Goal: Communication & Community: Answer question/provide support

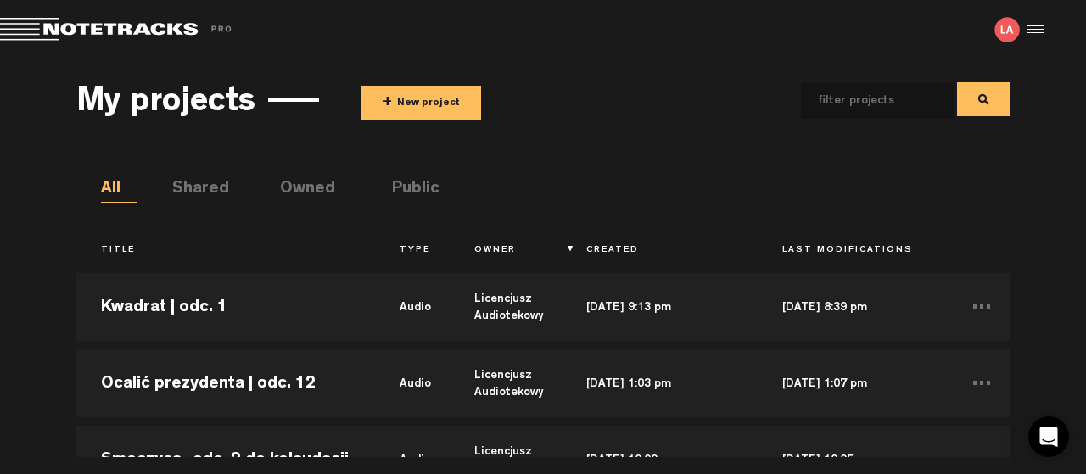
click at [693, 57] on md-toolbar "Exit Project Share project Save project" at bounding box center [543, 29] width 1086 height 59
click at [1080, 170] on div "My projects + New project All Shared Owned Public Title Type Owner Created Last…" at bounding box center [543, 258] width 1086 height 398
click at [1046, 174] on div "My projects + New project All Shared Owned Public Title Type Owner Created Last…" at bounding box center [543, 258] width 1086 height 398
click at [1083, 211] on div "My projects + New project All Shared Owned Public Title Type Owner Created Last…" at bounding box center [543, 258] width 1086 height 398
click at [670, 90] on span at bounding box center [795, 100] width 428 height 38
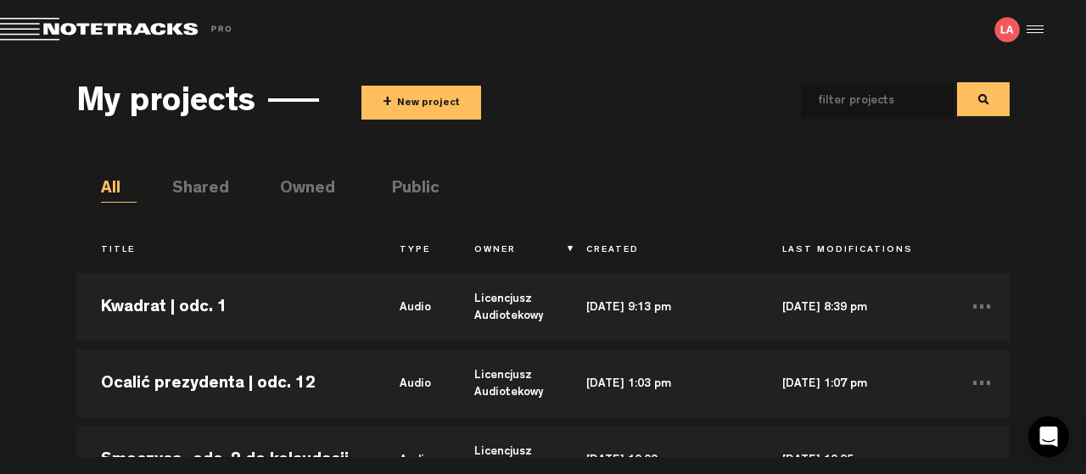
click at [1057, 357] on div "My projects + New project All Shared Owned Public Title Type Owner Created Last…" at bounding box center [543, 258] width 1086 height 398
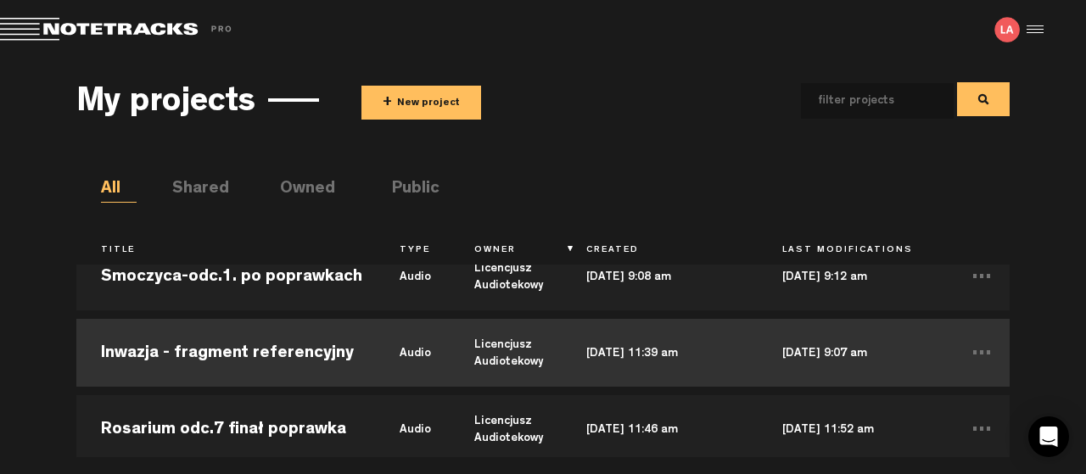
click at [277, 350] on td "Inwazja - fragment referencyjny" at bounding box center [225, 353] width 299 height 76
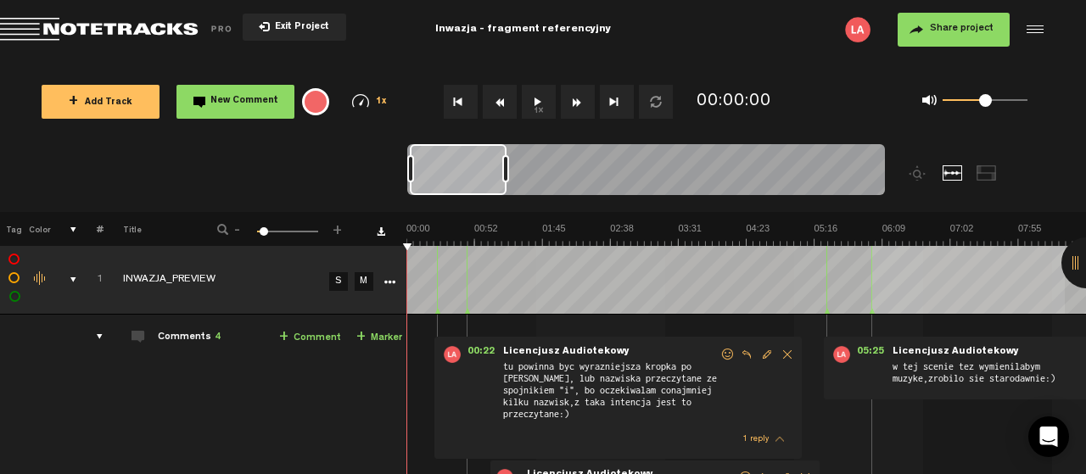
click at [1074, 261] on div at bounding box center [1086, 262] width 51 height 51
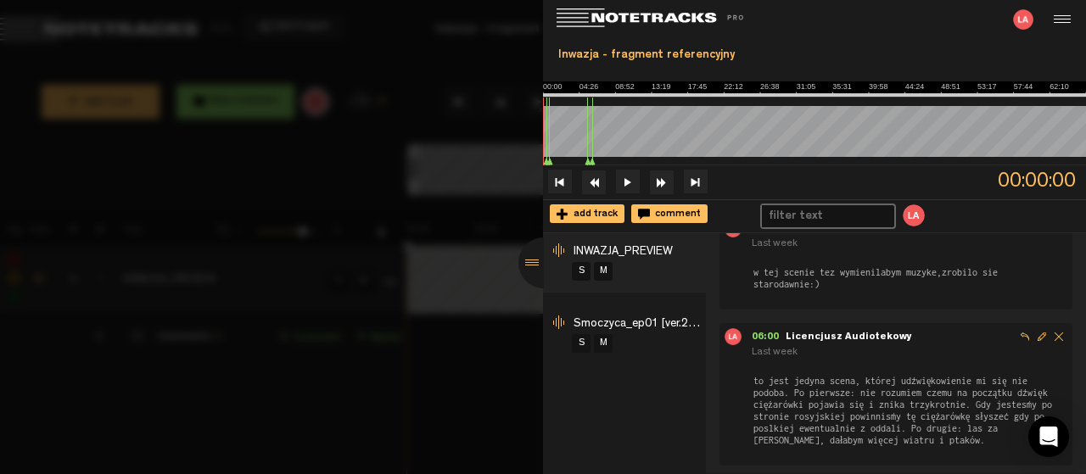
scroll to position [433, 0]
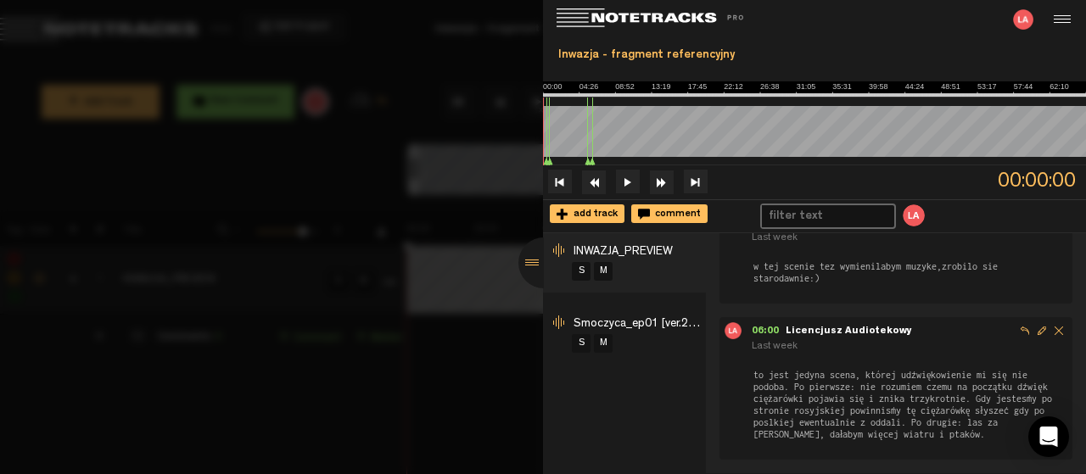
click at [535, 267] on div at bounding box center [543, 262] width 51 height 51
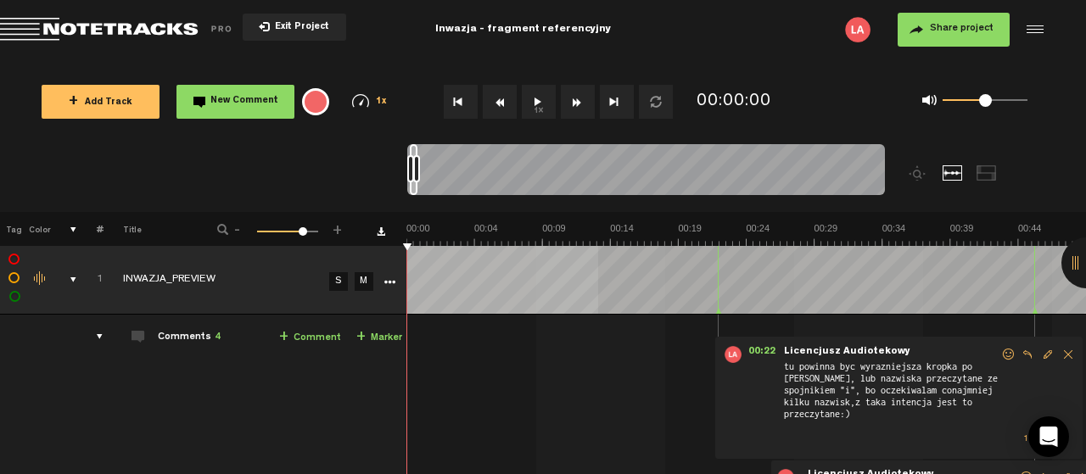
click at [1069, 260] on div at bounding box center [1086, 262] width 51 height 51
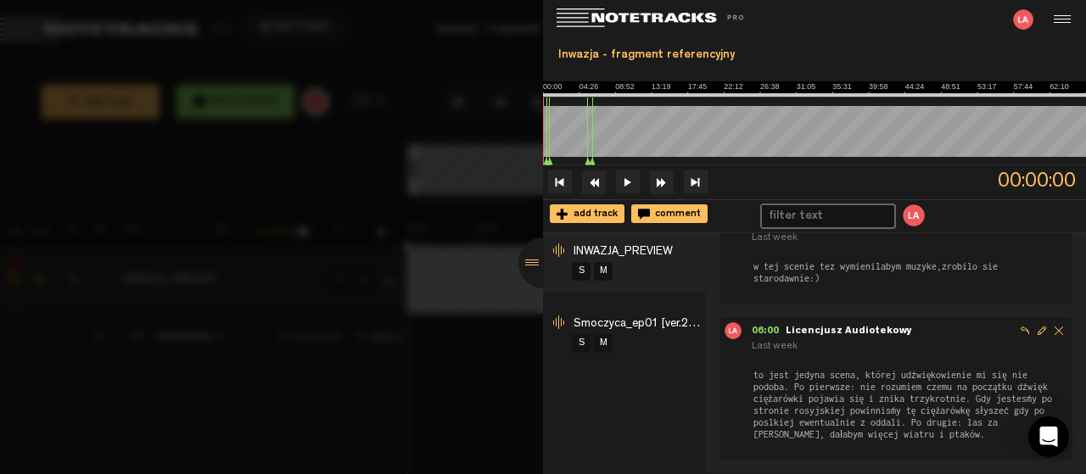
click at [532, 261] on div at bounding box center [543, 262] width 51 height 51
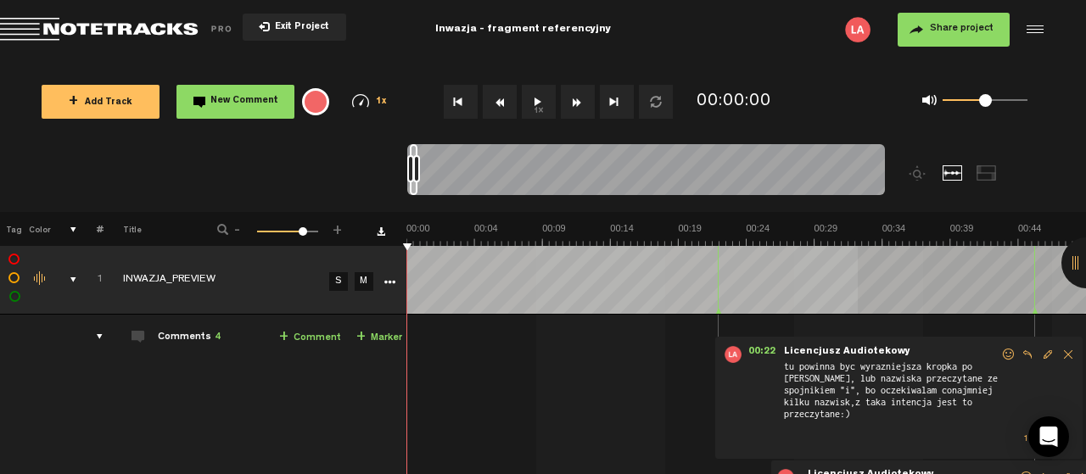
click at [535, 100] on button "1x" at bounding box center [539, 102] width 34 height 34
click at [535, 103] on button "1x" at bounding box center [539, 102] width 34 height 34
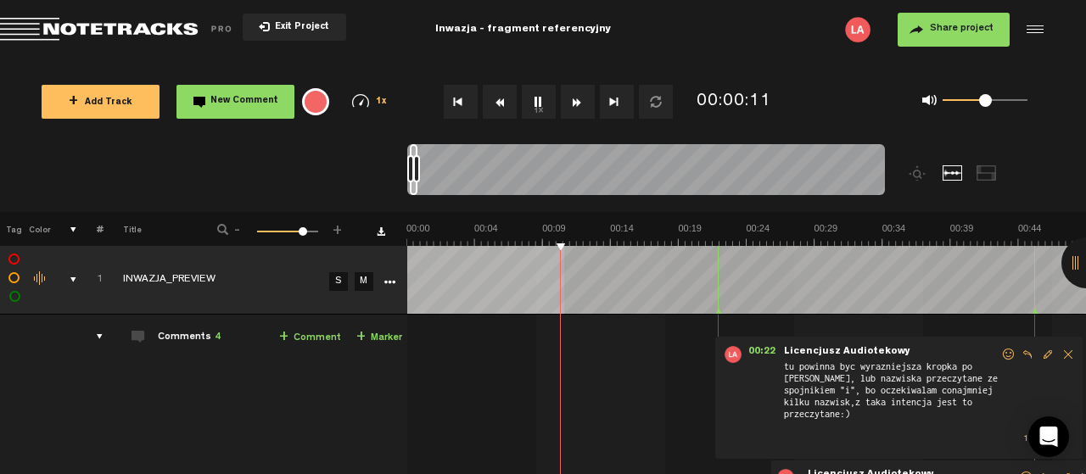
click at [538, 99] on button "1x" at bounding box center [539, 102] width 34 height 34
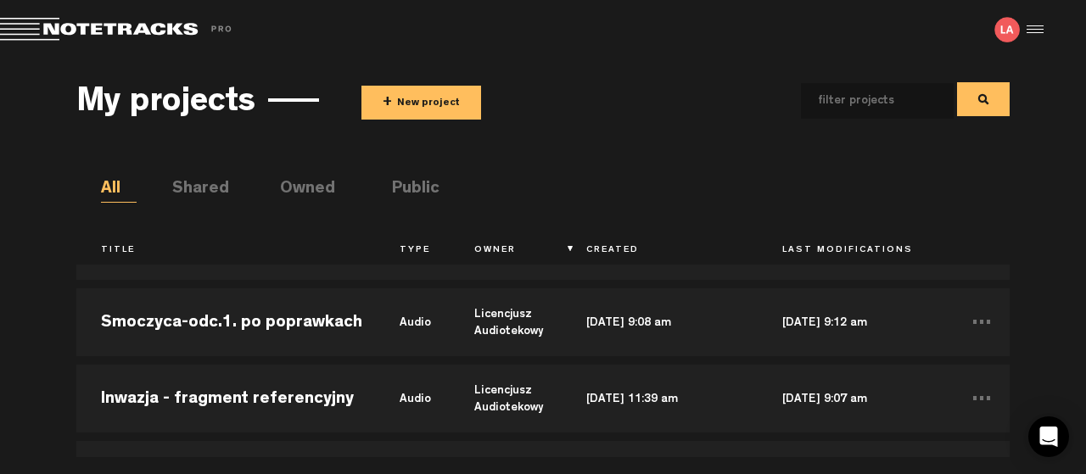
scroll to position [870, 0]
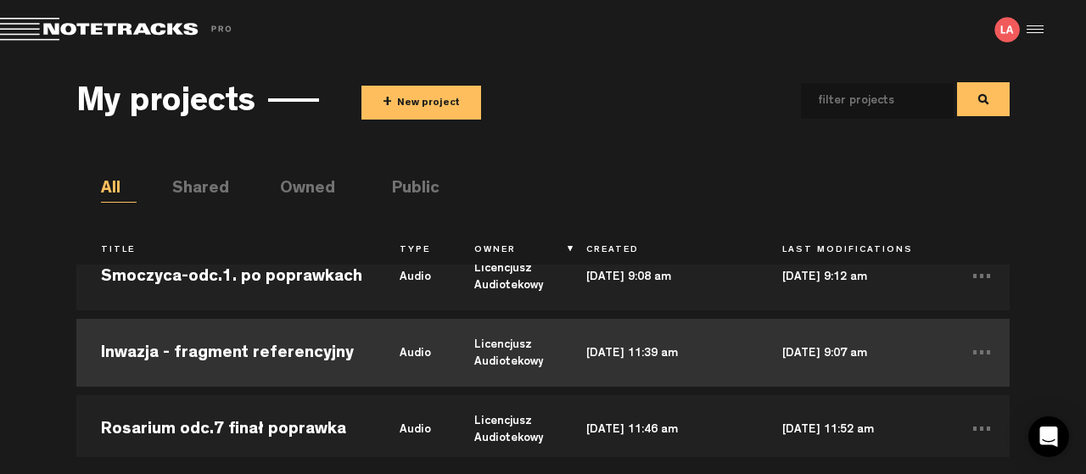
click at [328, 343] on td "Inwazja - fragment referencyjny" at bounding box center [225, 353] width 299 height 76
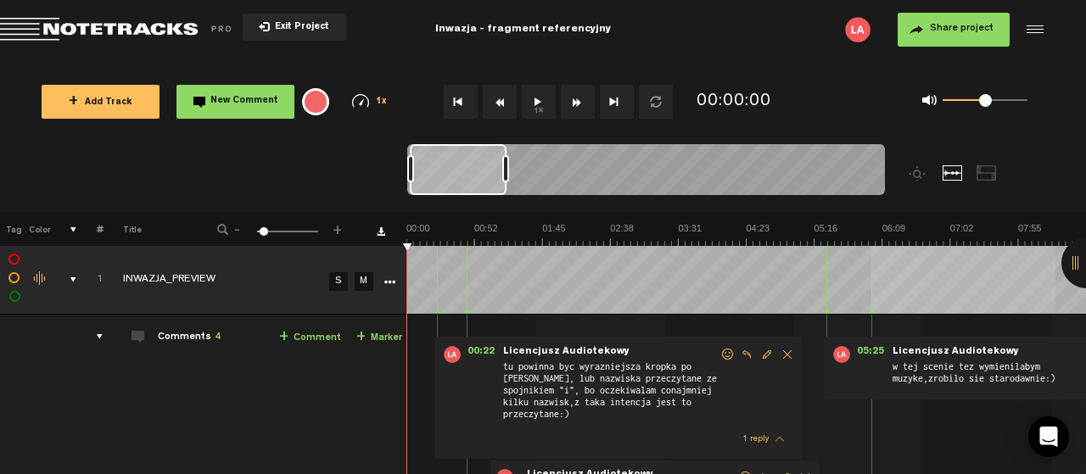
click at [1075, 260] on div at bounding box center [1086, 262] width 51 height 51
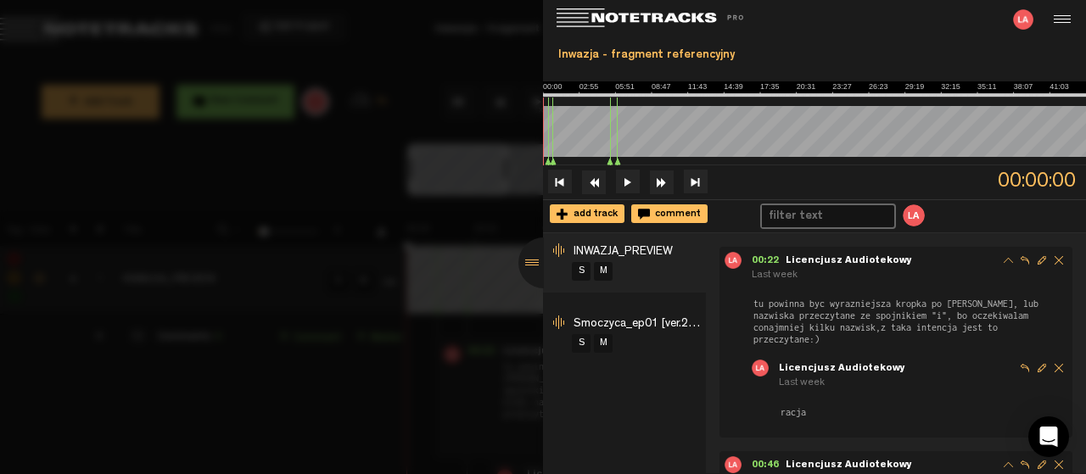
click at [532, 262] on div at bounding box center [543, 262] width 51 height 51
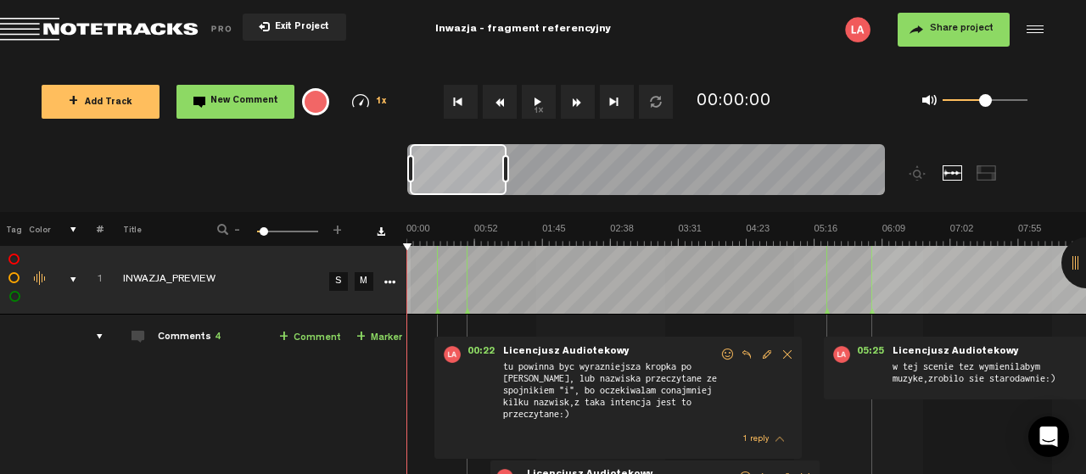
click at [535, 101] on button "1x" at bounding box center [539, 102] width 34 height 34
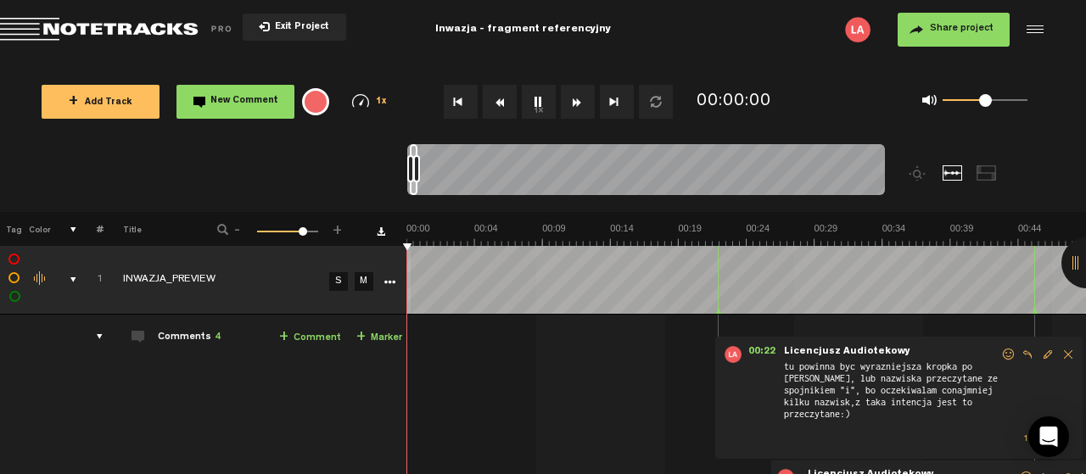
click at [533, 99] on button "1x" at bounding box center [539, 102] width 34 height 34
click at [538, 100] on button "1x" at bounding box center [539, 102] width 34 height 34
click at [276, 25] on span "Exit Project" at bounding box center [299, 27] width 59 height 9
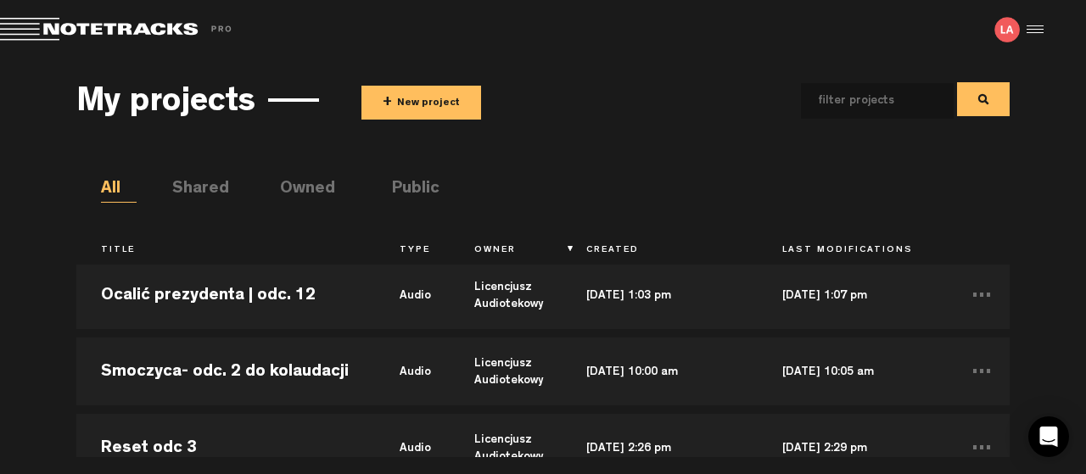
scroll to position [92, 0]
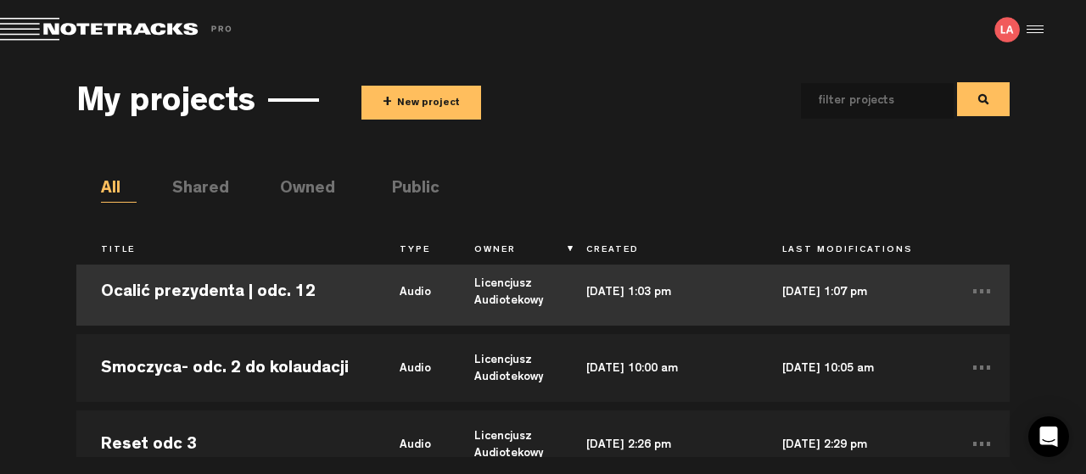
click at [178, 291] on td "Ocalić prezydenta | odc. 12" at bounding box center [225, 292] width 299 height 76
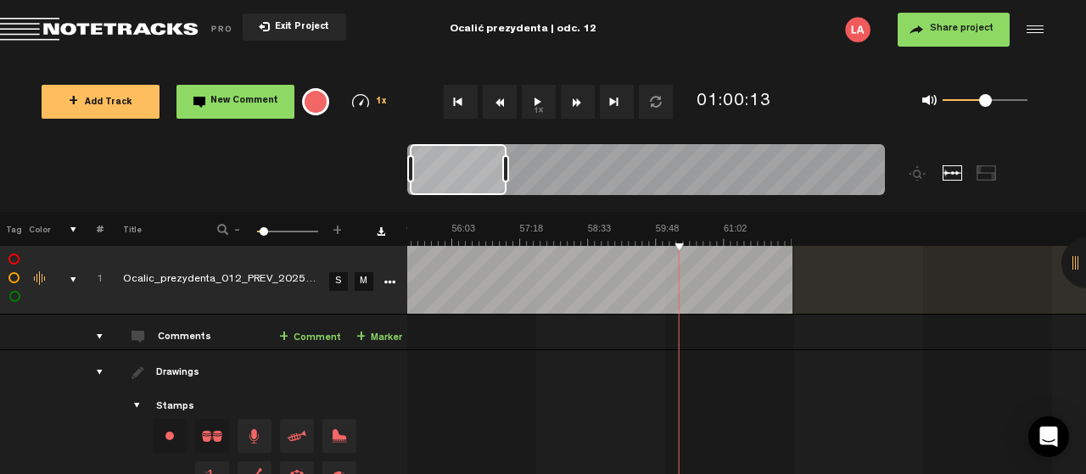
scroll to position [0, 3012]
click at [1075, 260] on div at bounding box center [1086, 262] width 51 height 51
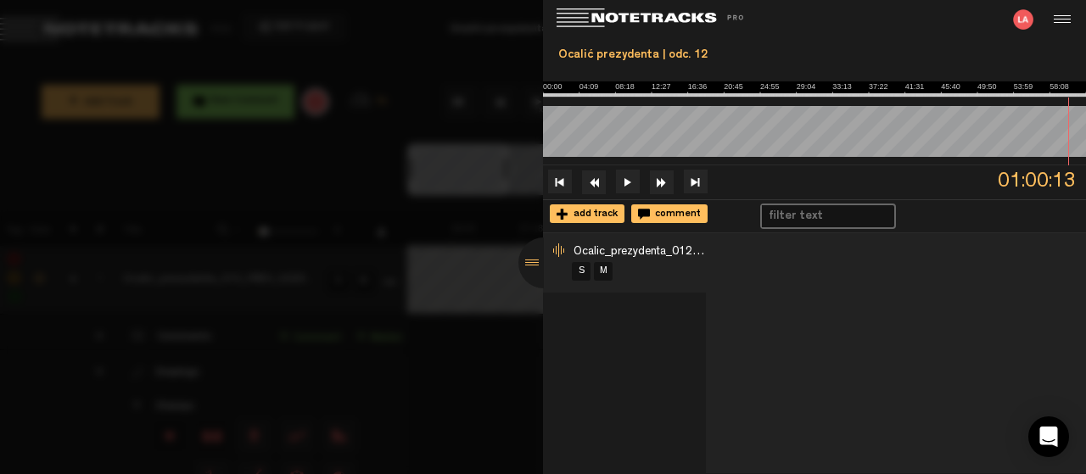
click at [527, 262] on div at bounding box center [543, 262] width 51 height 51
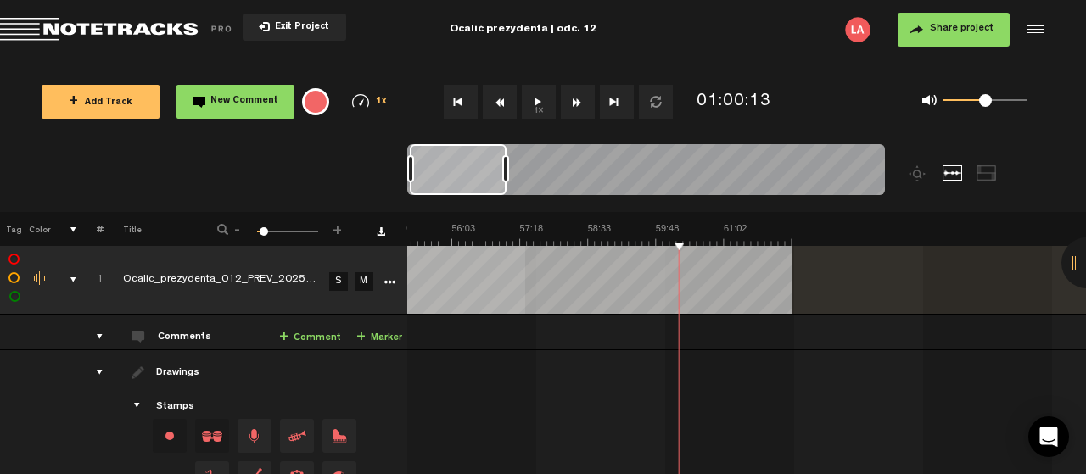
click at [537, 98] on button "1x" at bounding box center [539, 102] width 34 height 34
click at [456, 99] on button "Go to beginning" at bounding box center [461, 102] width 34 height 34
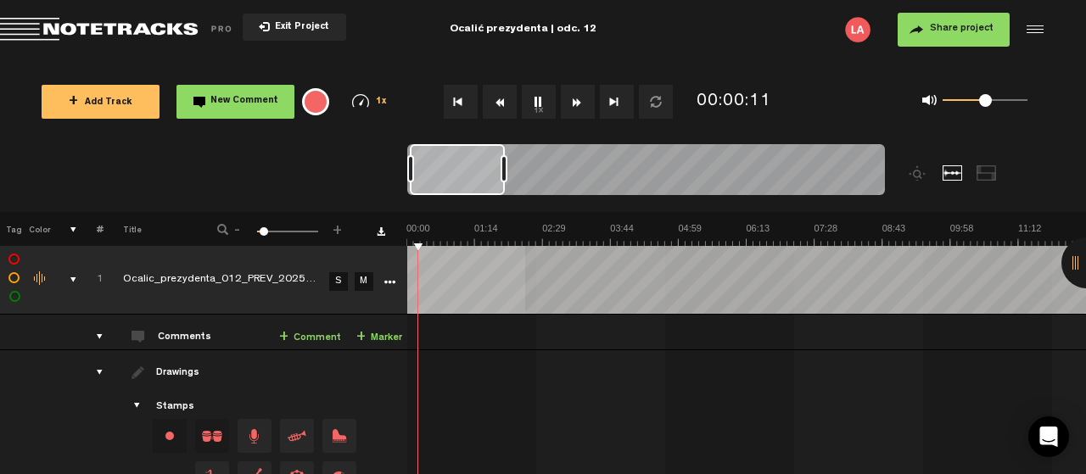
click at [535, 101] on button "1x" at bounding box center [539, 102] width 34 height 34
click at [292, 26] on span "Exit Project" at bounding box center [299, 27] width 59 height 9
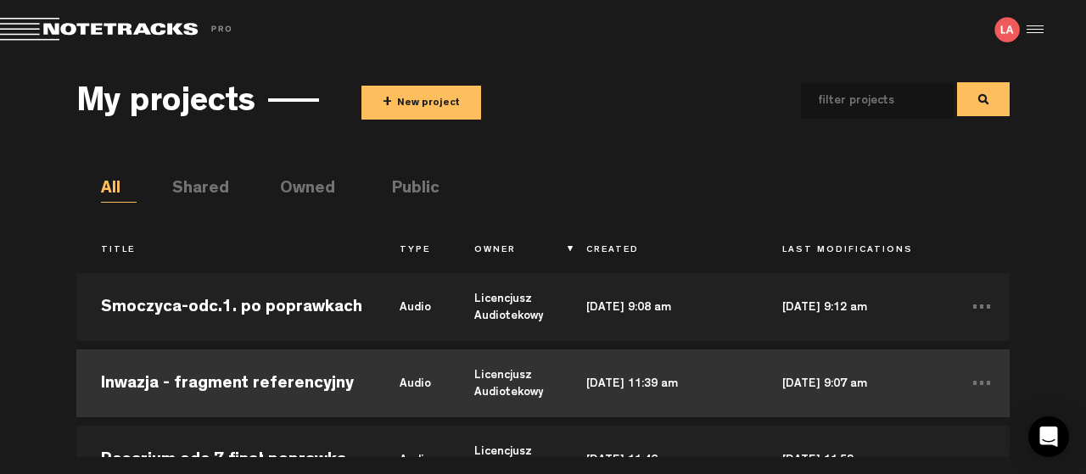
click at [242, 377] on td "Inwazja - fragment referencyjny" at bounding box center [225, 383] width 299 height 76
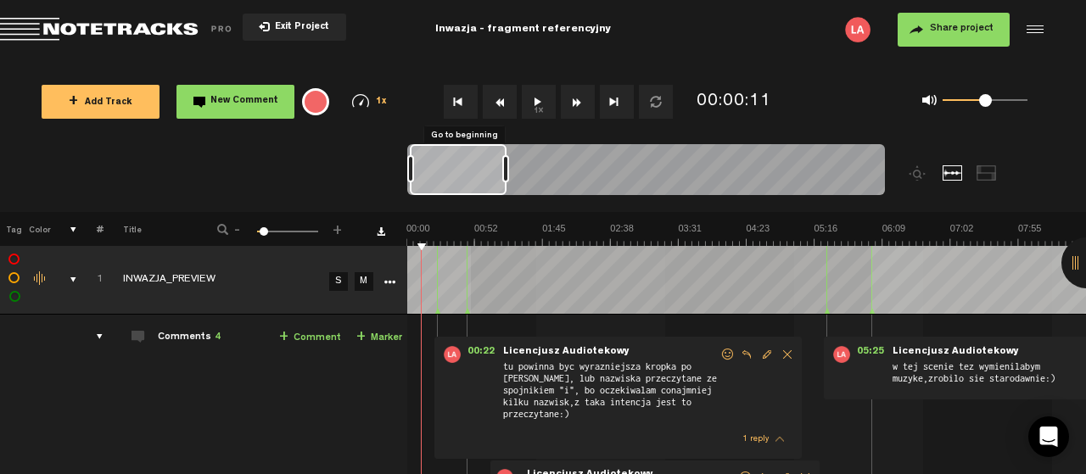
click at [455, 104] on button "Go to beginning" at bounding box center [461, 102] width 34 height 34
click at [533, 104] on button "1x" at bounding box center [539, 102] width 34 height 34
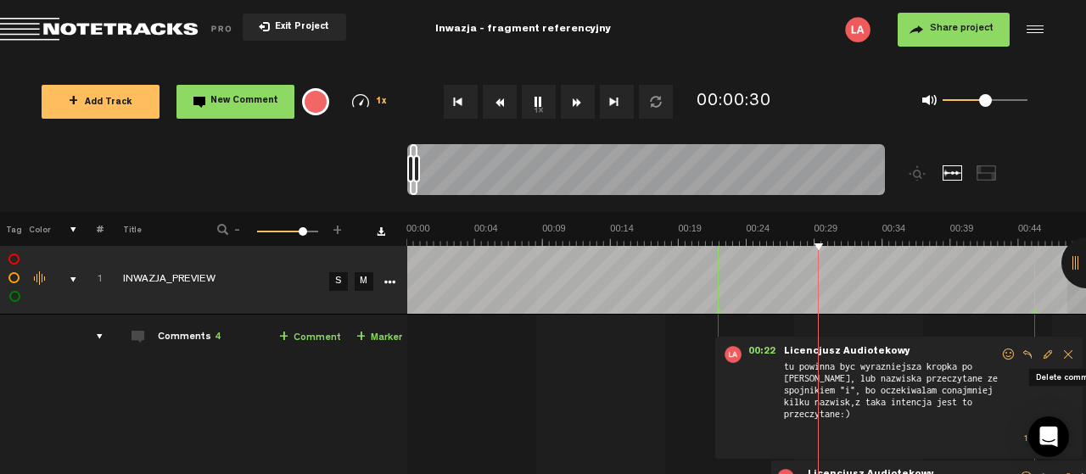
click at [1066, 351] on span "Delete comment" at bounding box center [1068, 355] width 20 height 12
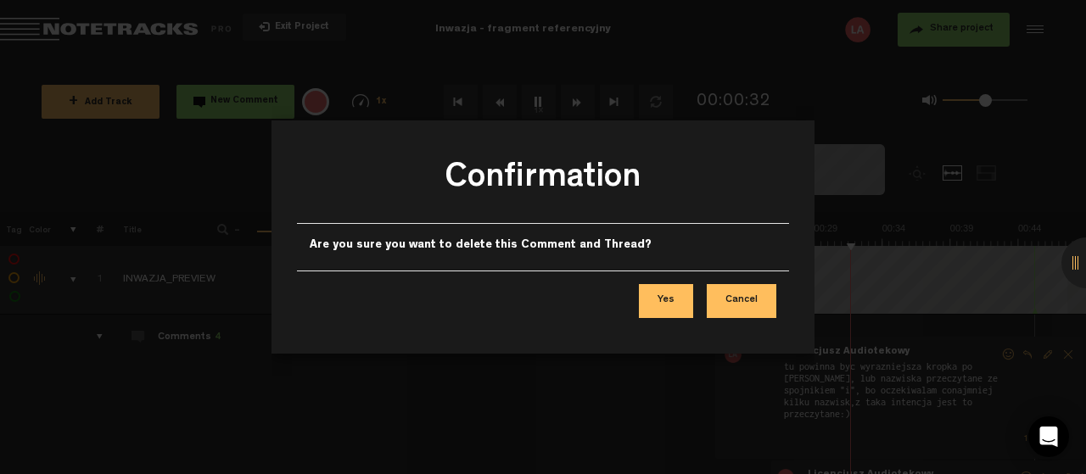
click at [745, 296] on button "Cancel" at bounding box center [741, 301] width 70 height 34
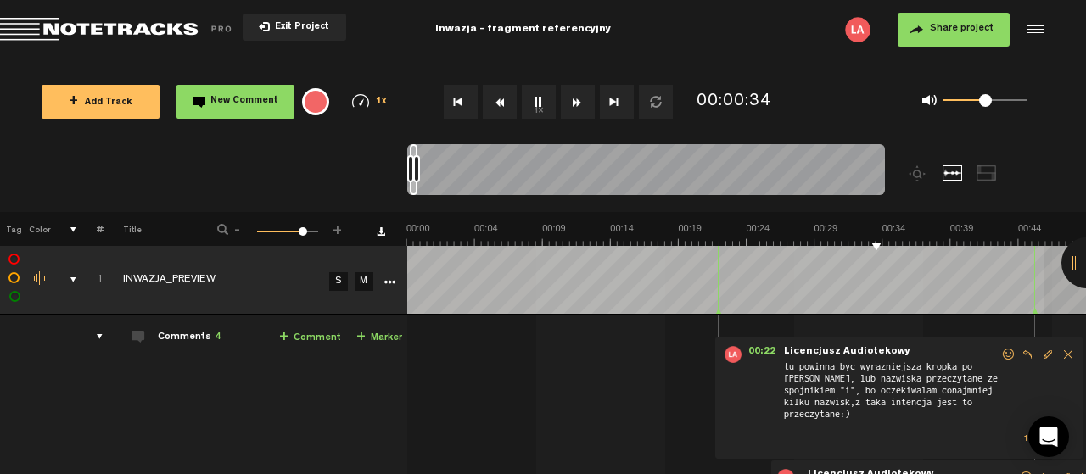
click at [1069, 265] on div at bounding box center [1086, 262] width 51 height 51
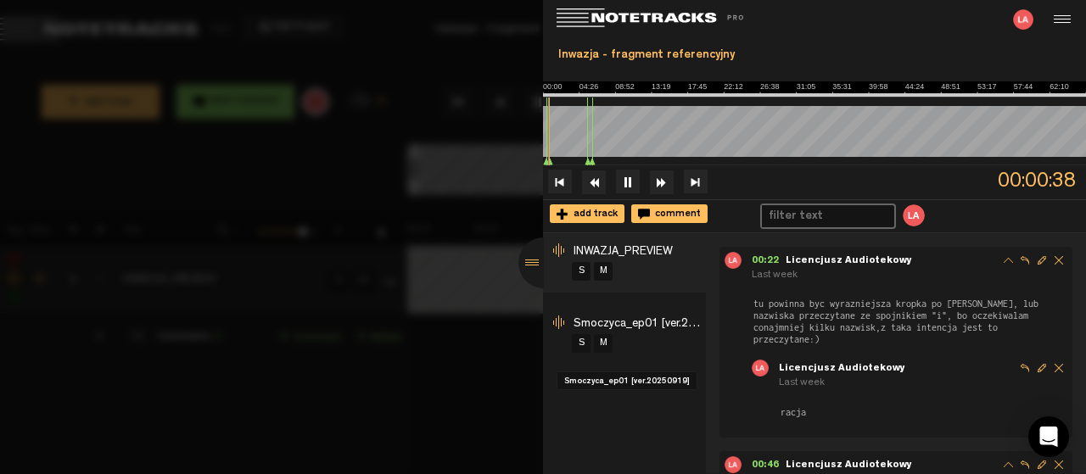
click at [593, 327] on span "Smoczyca_ep01 [ver.20250919]" at bounding box center [655, 324] width 165 height 12
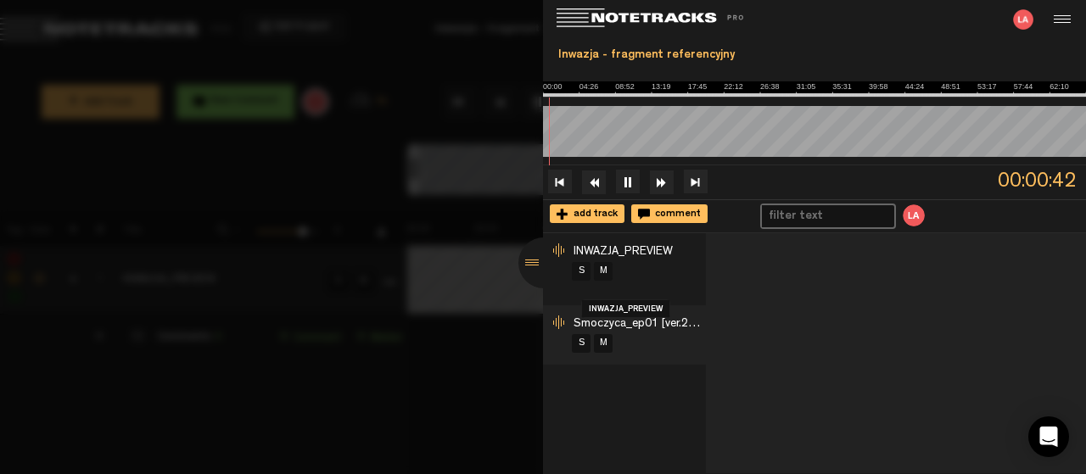
click at [580, 248] on span "INWAZJA_PREVIEW" at bounding box center [622, 252] width 99 height 12
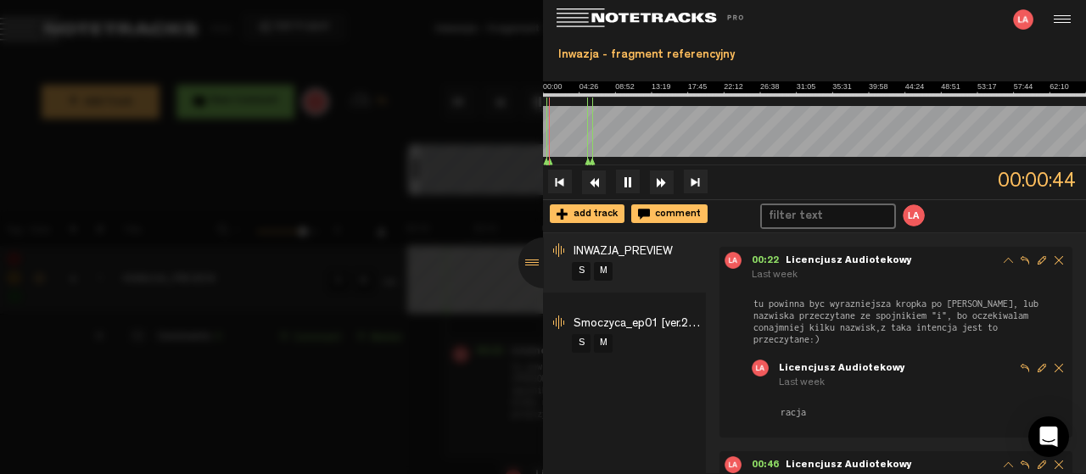
scroll to position [0, 271]
click at [1064, 16] on div at bounding box center [1059, 19] width 25 height 25
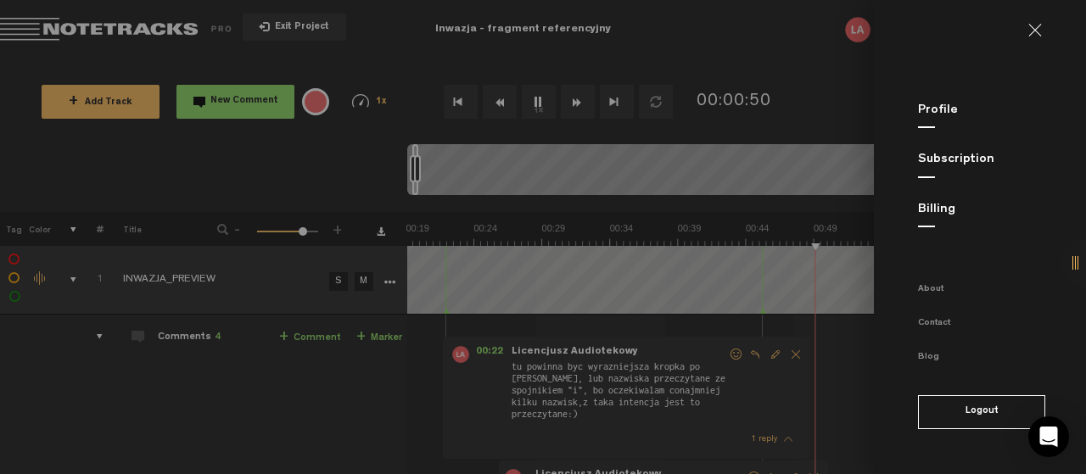
click at [1032, 29] on link at bounding box center [1041, 31] width 27 height 14
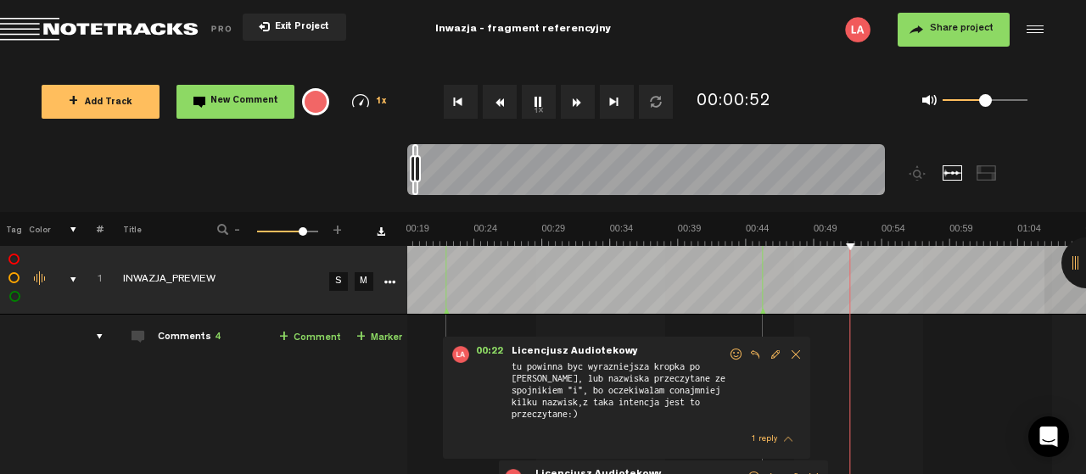
click at [985, 168] on div at bounding box center [986, 172] width 20 height 15
click at [949, 171] on div at bounding box center [952, 172] width 20 height 15
click at [152, 279] on div "Click to edit the title" at bounding box center [233, 280] width 221 height 17
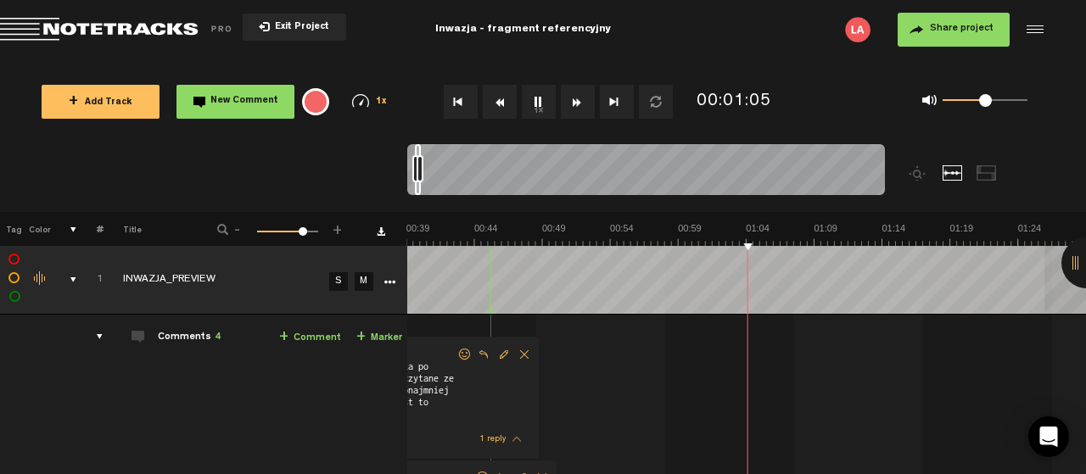
scroll to position [0, 544]
click at [131, 232] on th "Title" at bounding box center [148, 229] width 91 height 34
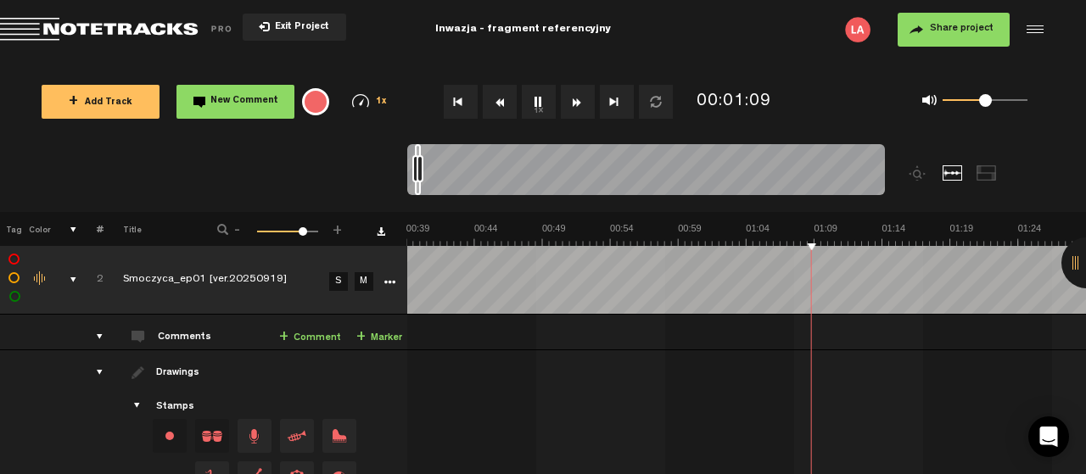
click at [355, 164] on nt-zoom-navigation-bar at bounding box center [543, 178] width 1086 height 68
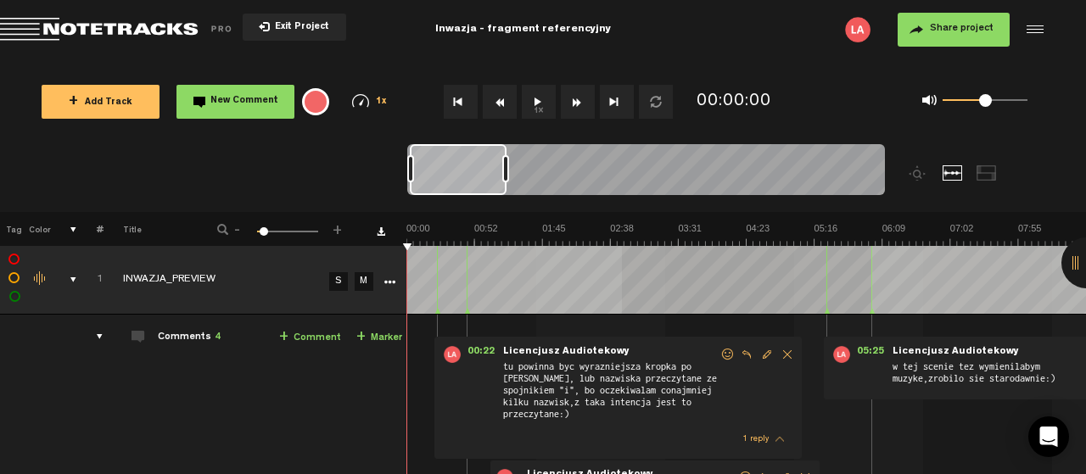
click at [451, 100] on button "Go to beginning" at bounding box center [461, 102] width 34 height 34
click at [537, 101] on button "1x" at bounding box center [539, 102] width 34 height 34
click at [536, 99] on button "1x" at bounding box center [539, 102] width 34 height 34
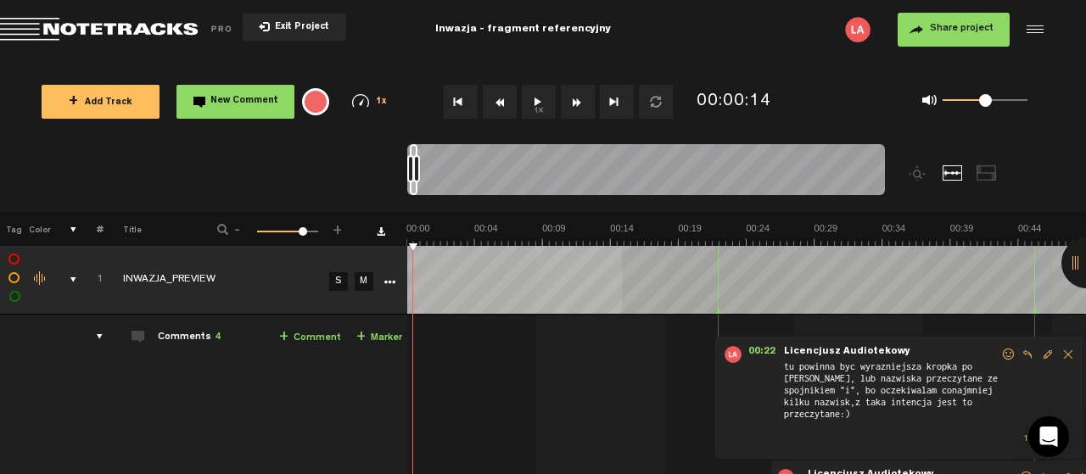
click at [536, 99] on button "1x" at bounding box center [539, 102] width 34 height 34
click at [537, 99] on button "1x" at bounding box center [539, 102] width 34 height 34
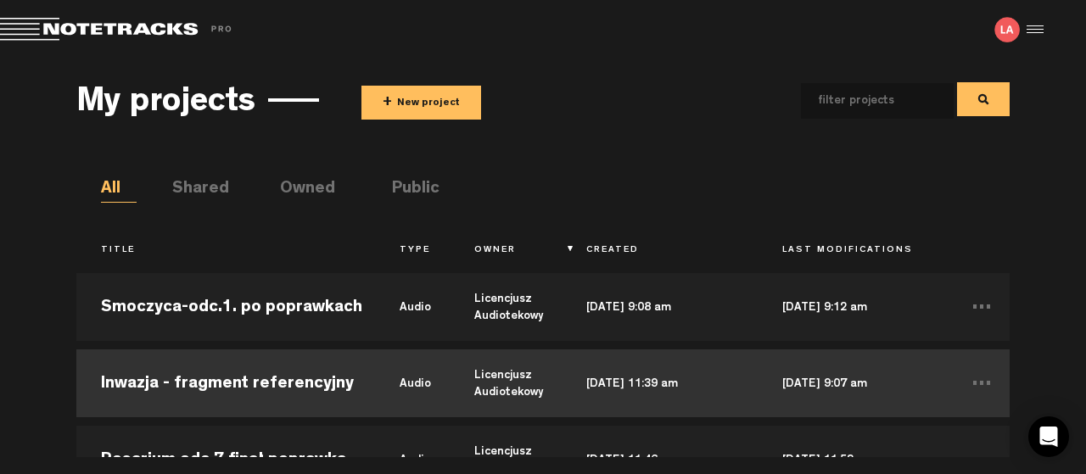
click at [235, 385] on td "Inwazja - fragment referencyjny" at bounding box center [225, 383] width 299 height 76
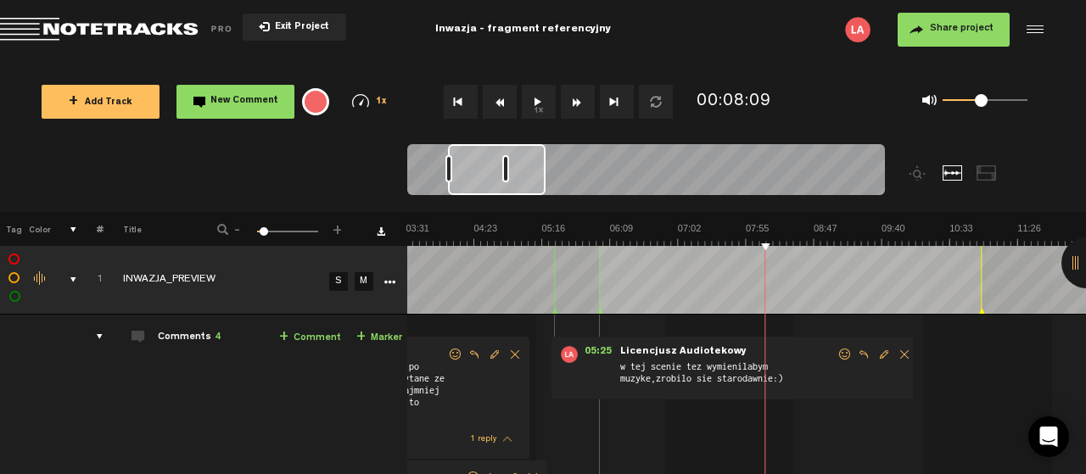
scroll to position [0, 271]
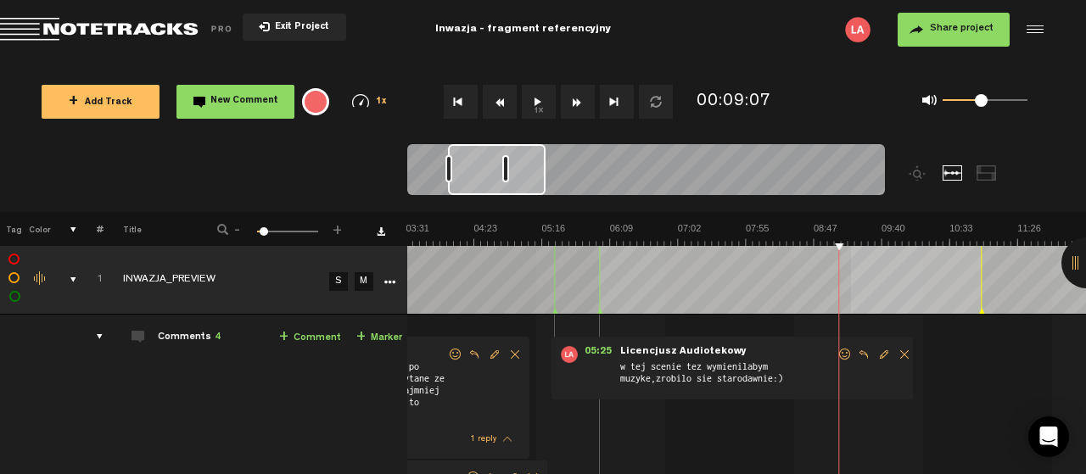
click at [535, 96] on button "1x" at bounding box center [539, 102] width 34 height 34
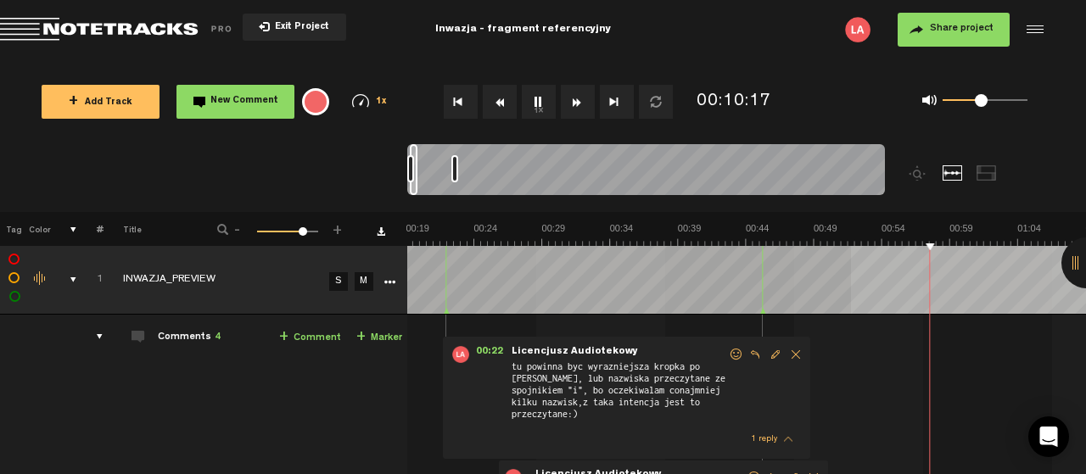
click at [535, 96] on button "1x" at bounding box center [539, 102] width 34 height 34
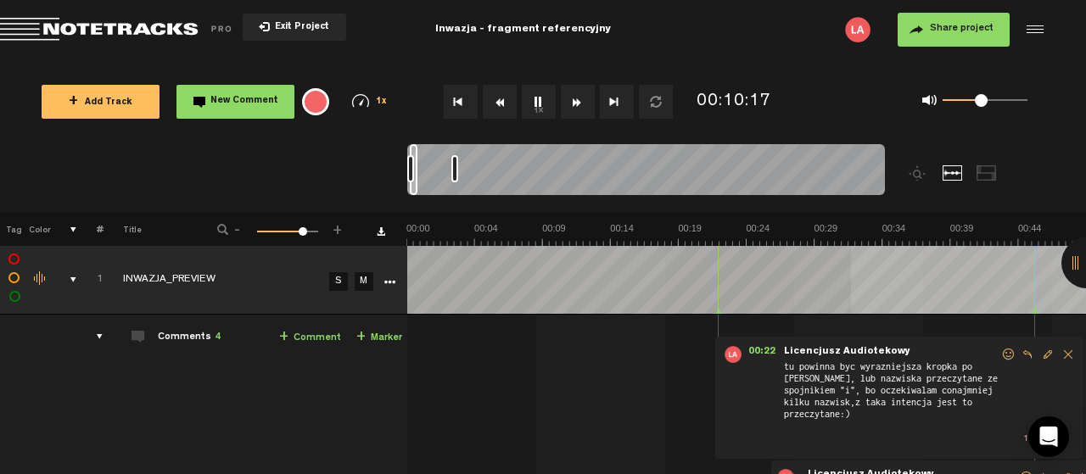
scroll to position [0, 8128]
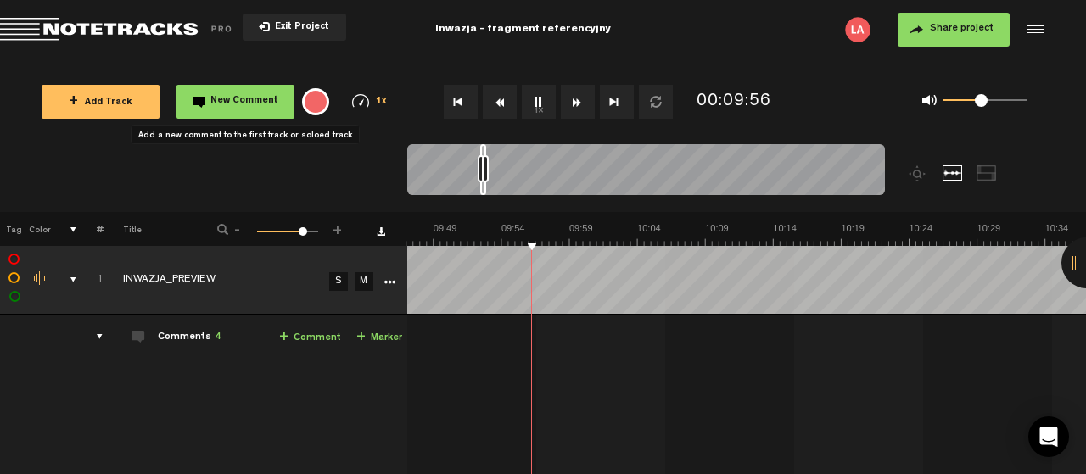
click at [233, 100] on span "New Comment" at bounding box center [244, 101] width 68 height 9
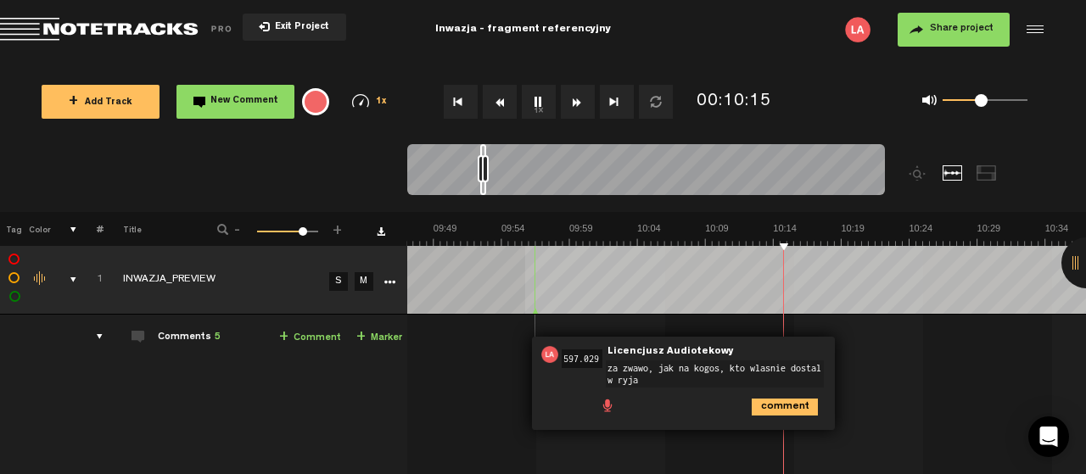
click at [647, 366] on textarea "za zwawo, jak na kogos, kto wlasnie dostal w ryja" at bounding box center [715, 373] width 218 height 27
type textarea "za zwawo, jak na kogos, kto wlasnie dostal w ryja"
click at [539, 94] on button "1x" at bounding box center [539, 102] width 34 height 34
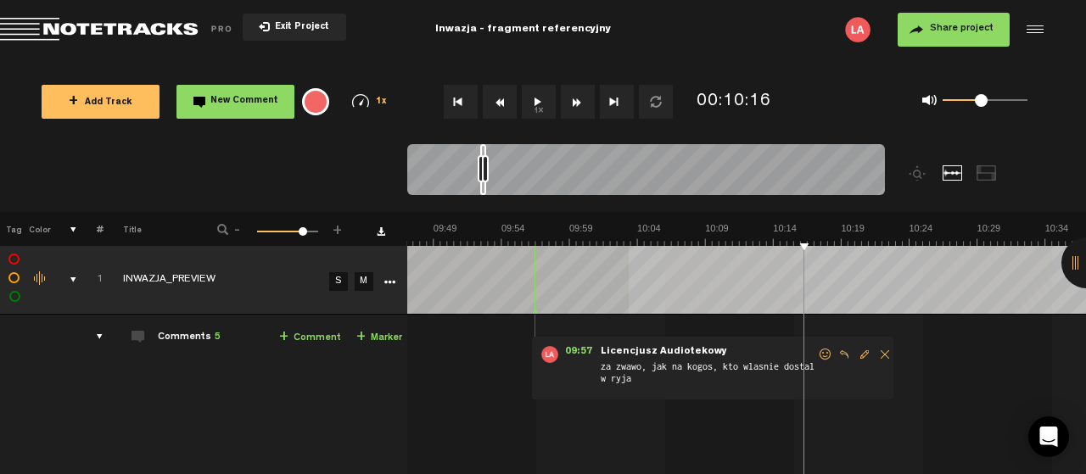
click at [641, 366] on span "za zwawo, jak na kogos, kto wlasnie dostal w ryja" at bounding box center [708, 376] width 218 height 32
click at [639, 366] on span "za zwawo, jak na kogos, kto wlasnie dostal w ryja" at bounding box center [708, 376] width 218 height 32
click at [864, 349] on span "Edit comment" at bounding box center [864, 355] width 20 height 12
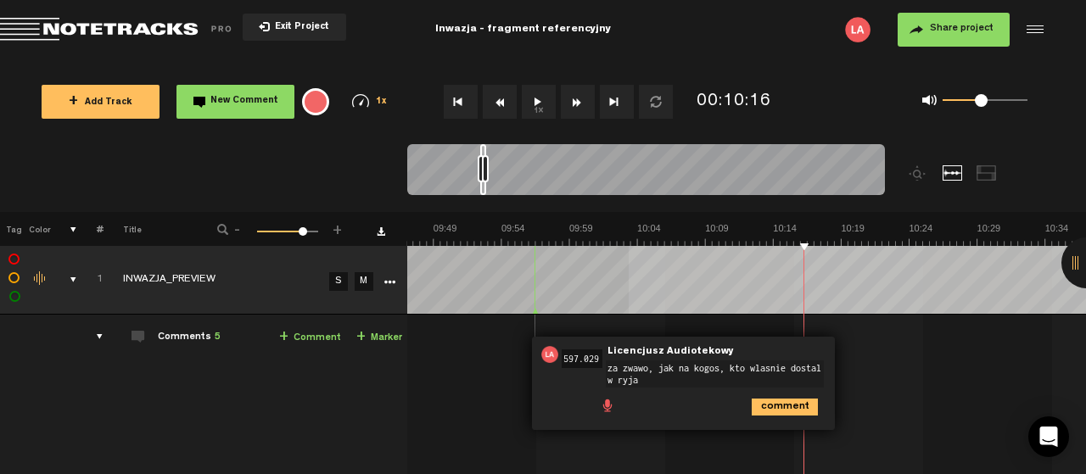
click at [647, 369] on textarea "za zwawo, jak na kogos, kto wlasnie dostal w ryja" at bounding box center [715, 373] width 218 height 27
type textarea "za zwawo odpowiedzial, jak na kogos, kto wlasnie dostal w ryja"
click at [783, 403] on icon "comment" at bounding box center [784, 405] width 66 height 17
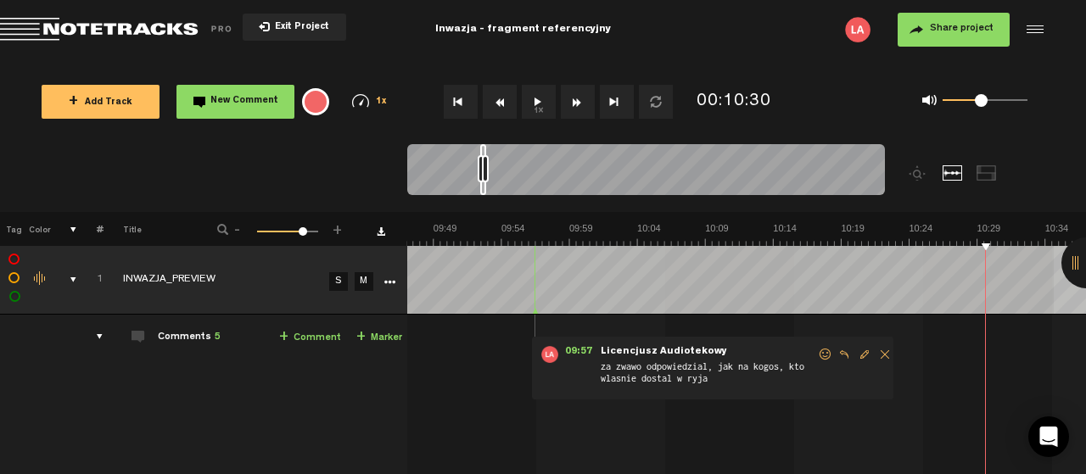
scroll to position [0, 8260]
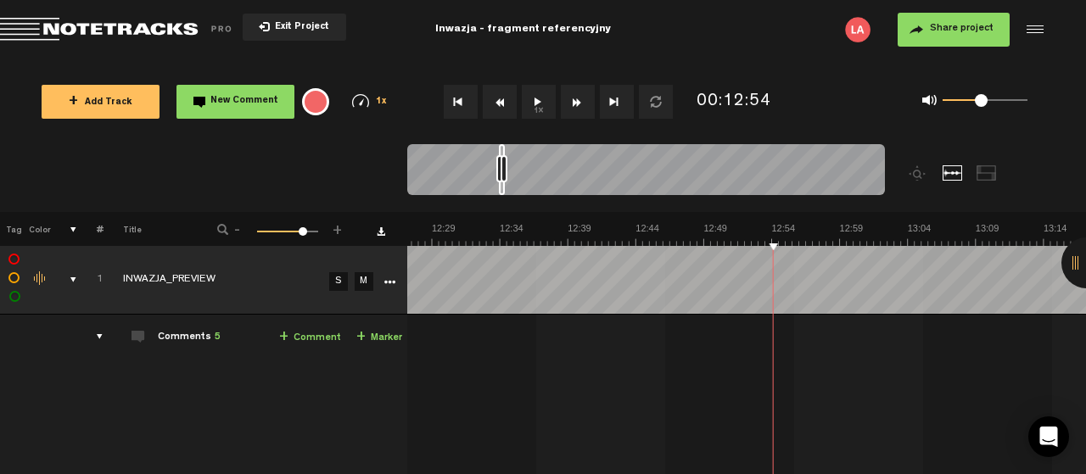
scroll to position [0, 10164]
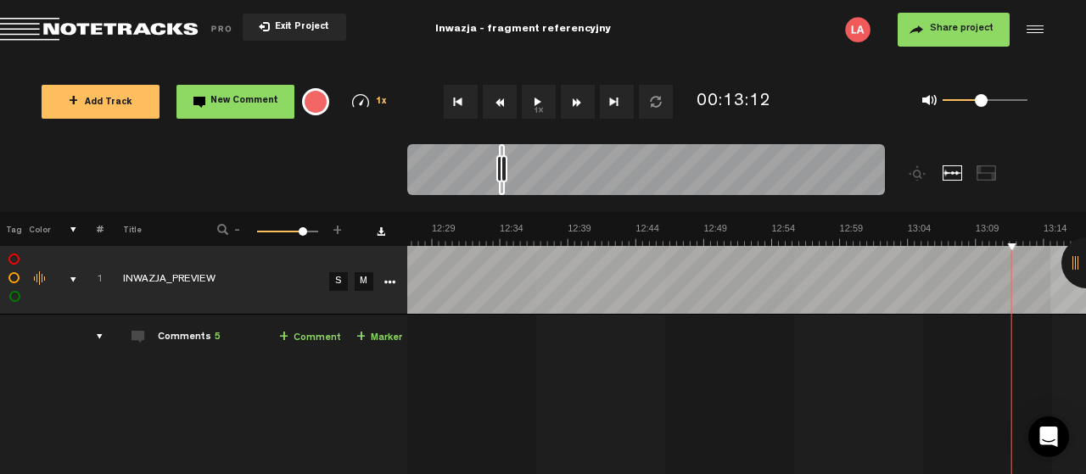
click at [578, 101] on button "Fast Forward" at bounding box center [578, 102] width 34 height 34
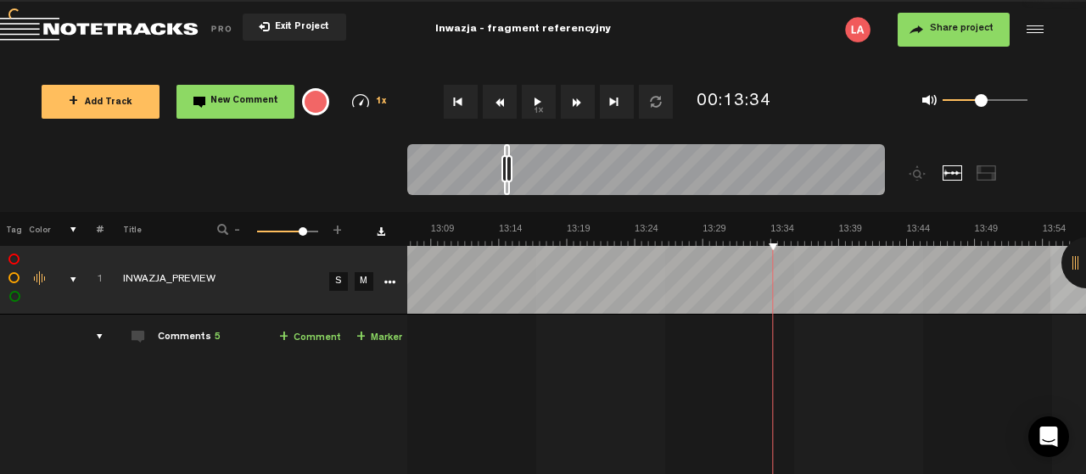
click at [578, 101] on button "Fast Forward" at bounding box center [578, 102] width 34 height 34
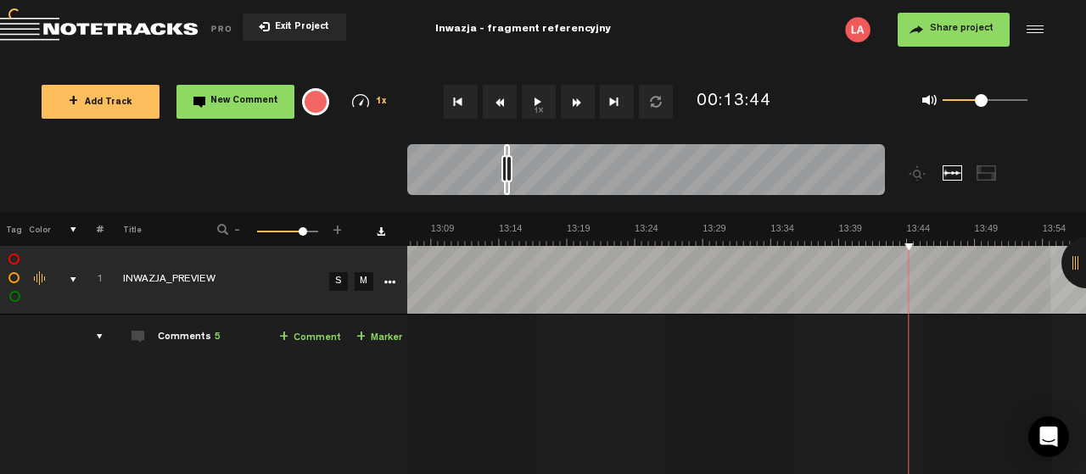
click at [578, 101] on button "Fast Forward" at bounding box center [578, 102] width 34 height 34
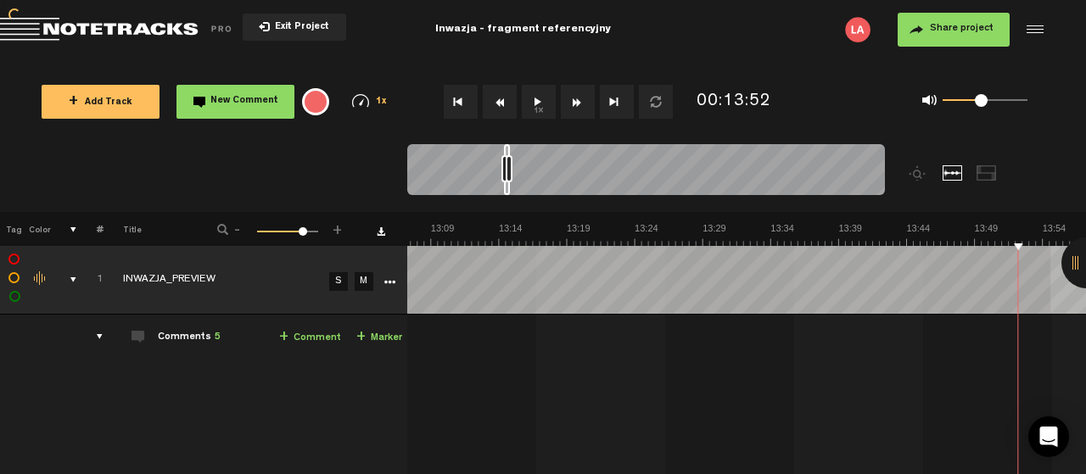
scroll to position [0, 10980]
click at [578, 101] on button "Fast Forward" at bounding box center [578, 102] width 34 height 34
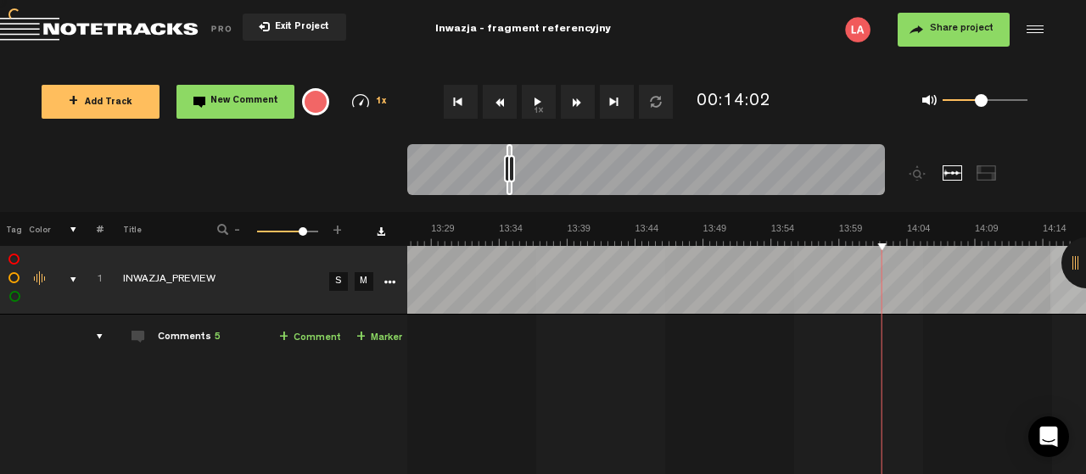
click at [578, 101] on button "Fast Forward" at bounding box center [578, 102] width 34 height 34
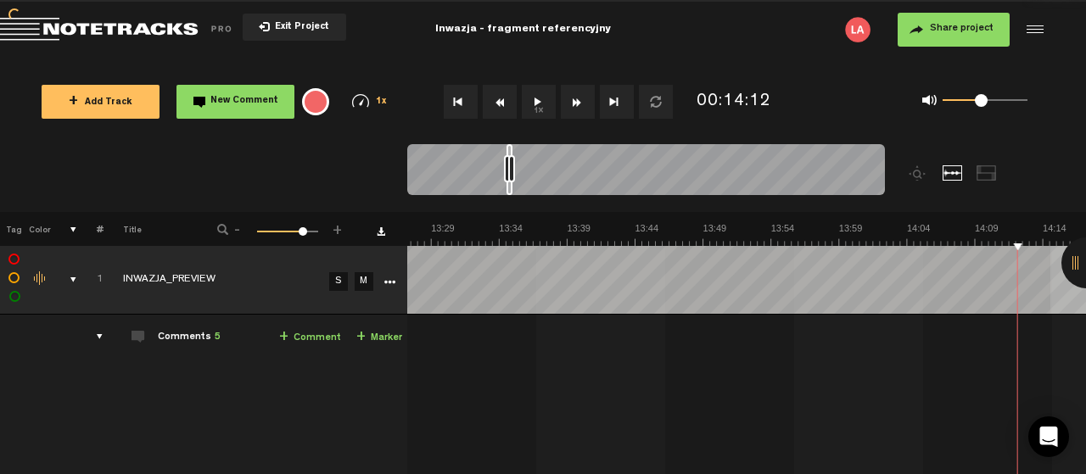
click at [578, 101] on button "Fast Forward" at bounding box center [578, 102] width 34 height 34
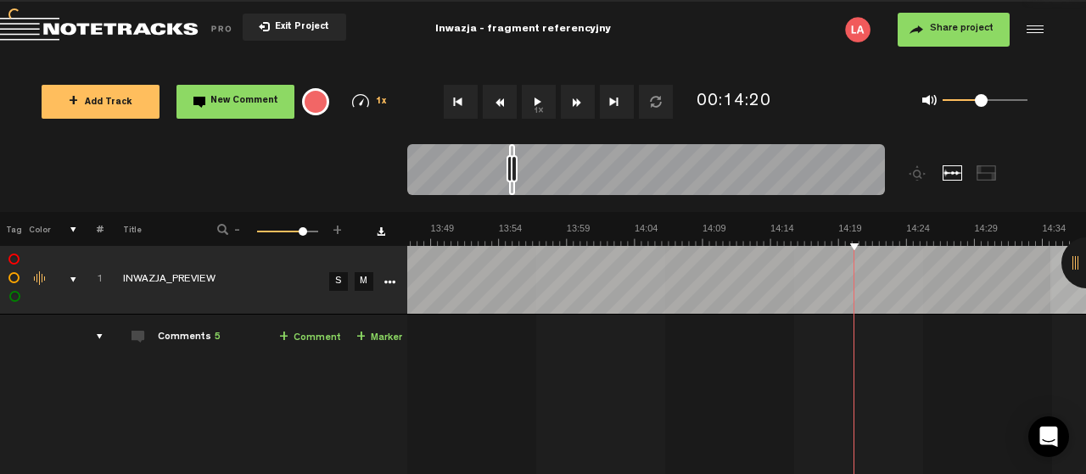
click at [578, 101] on button "Fast Forward" at bounding box center [578, 102] width 34 height 34
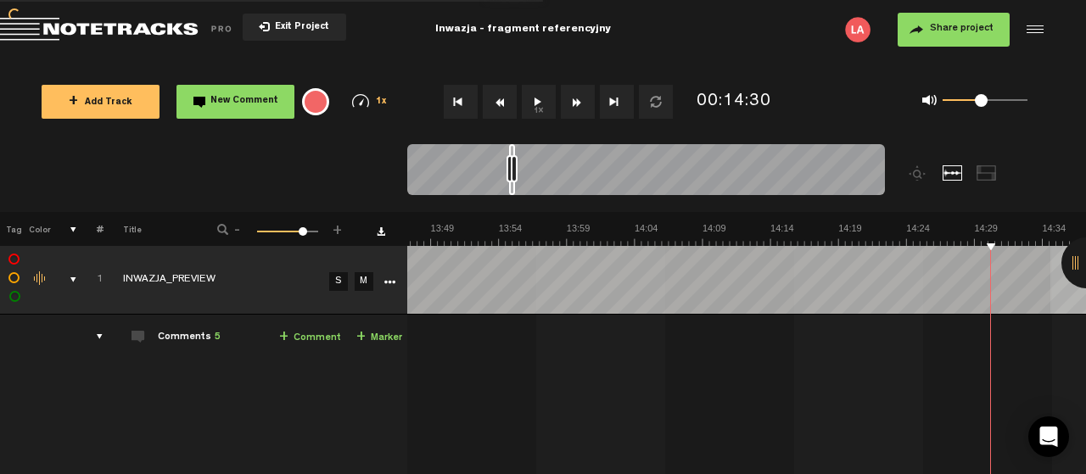
click at [578, 101] on button "Fast Forward" at bounding box center [578, 102] width 34 height 34
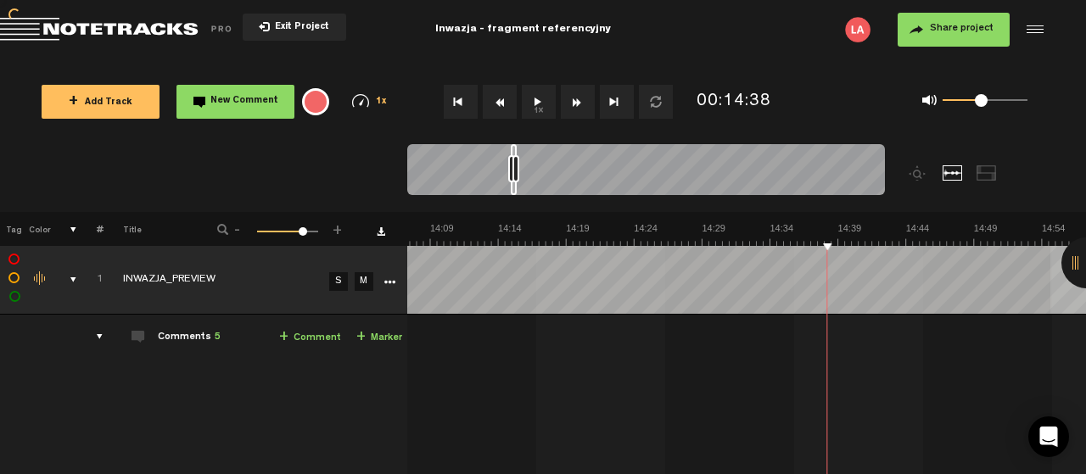
click at [578, 101] on button "Fast Forward" at bounding box center [578, 102] width 34 height 34
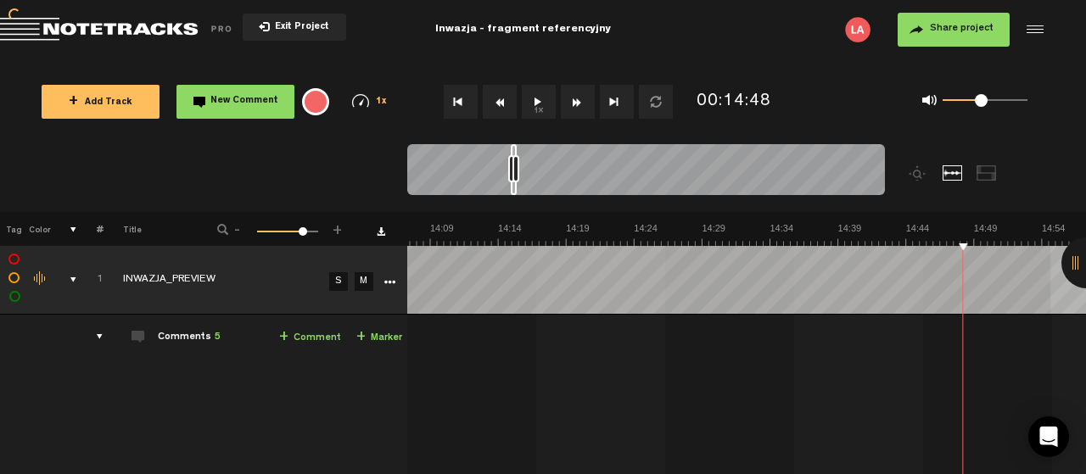
click at [578, 101] on button "Fast Forward" at bounding box center [578, 102] width 34 height 34
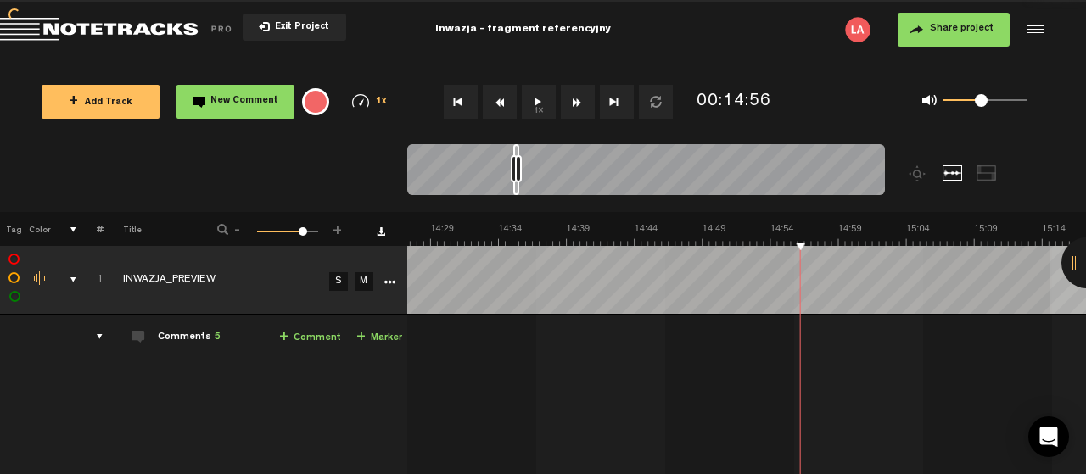
click at [578, 101] on button "Fast Forward" at bounding box center [578, 102] width 34 height 34
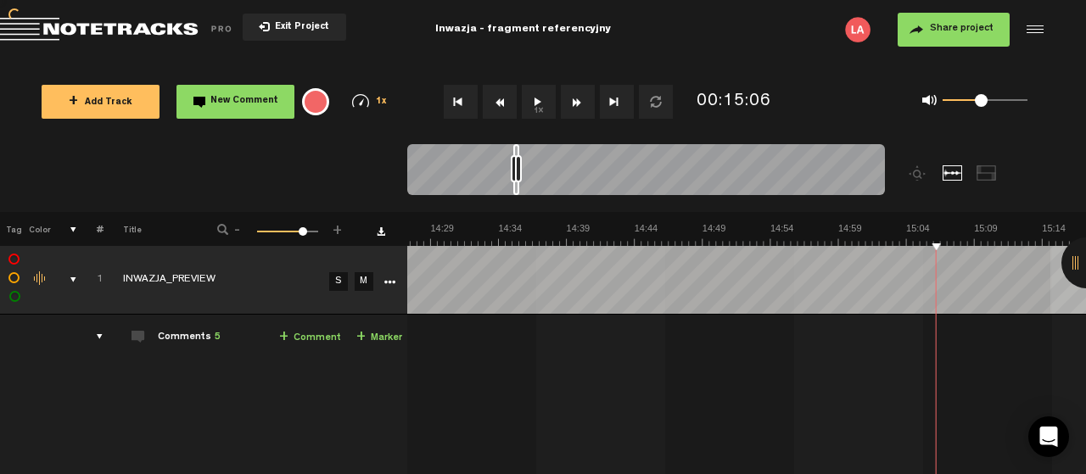
click at [578, 101] on button "Fast Forward" at bounding box center [578, 102] width 34 height 34
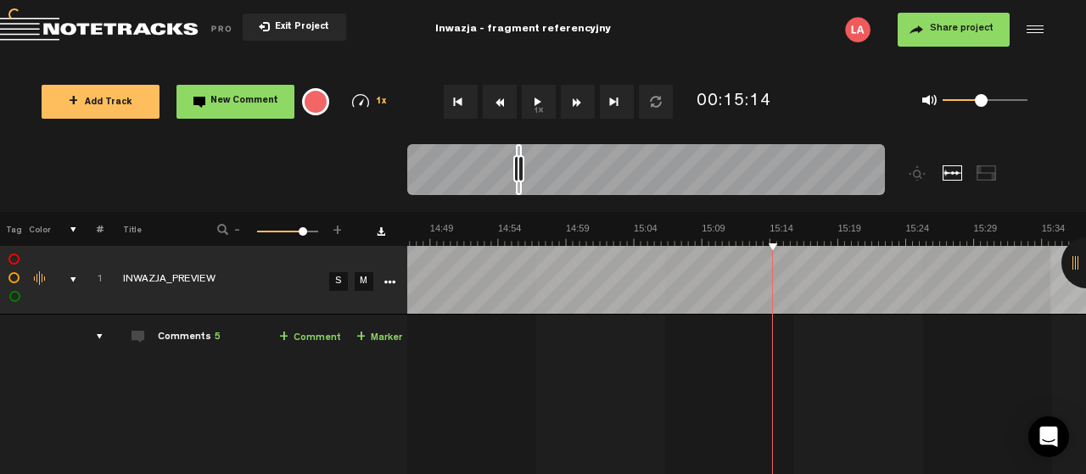
click at [578, 101] on button "Fast Forward" at bounding box center [578, 102] width 34 height 34
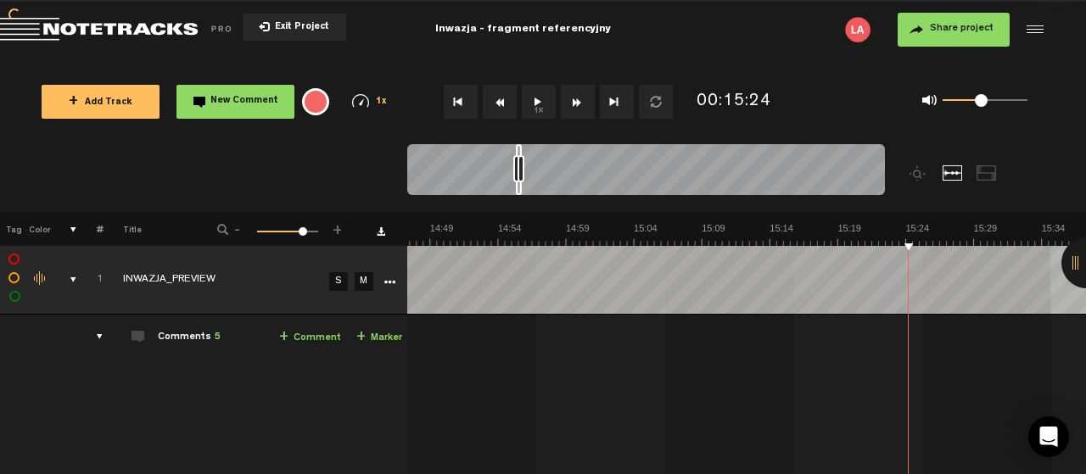
click at [578, 101] on button "Fast Forward" at bounding box center [578, 102] width 34 height 34
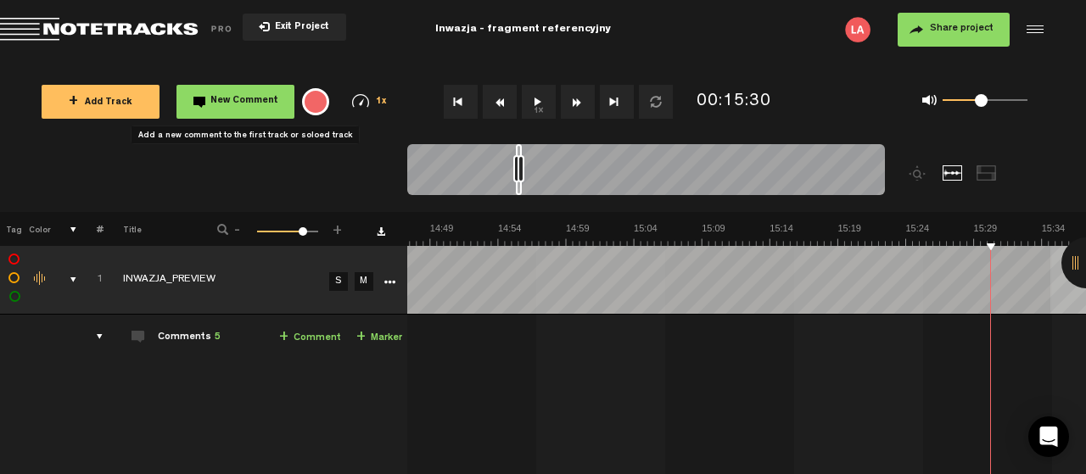
click at [264, 101] on span "New Comment" at bounding box center [244, 101] width 68 height 9
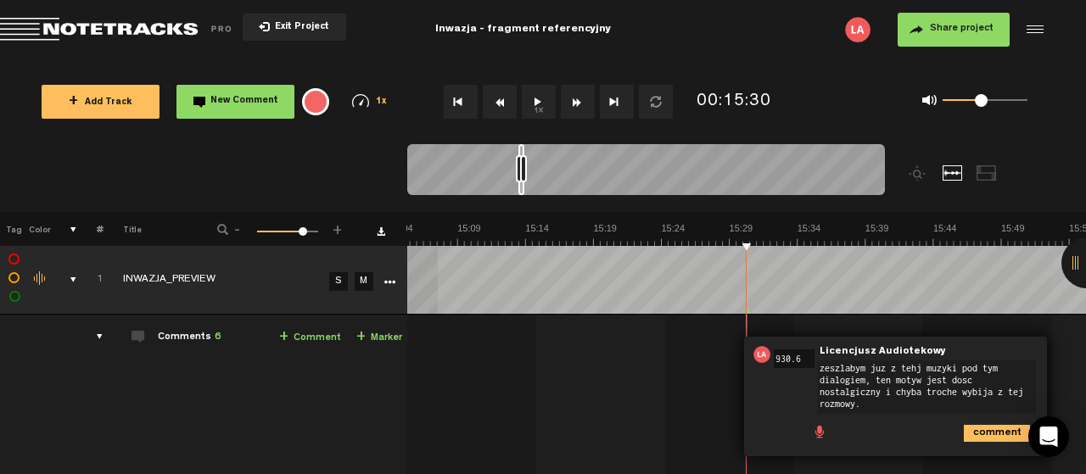
type textarea "zeszlabym juz z tehj muzyki pod tym dialogiem, ten motyw jest dosc nostalgiczny…"
click at [997, 427] on icon "comment" at bounding box center [996, 433] width 66 height 17
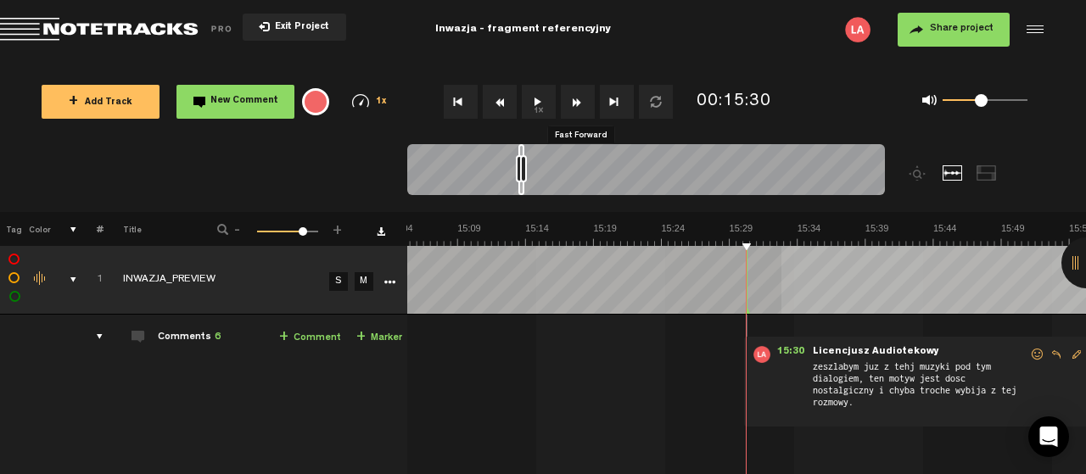
click at [571, 95] on button "Fast Forward" at bounding box center [578, 102] width 34 height 34
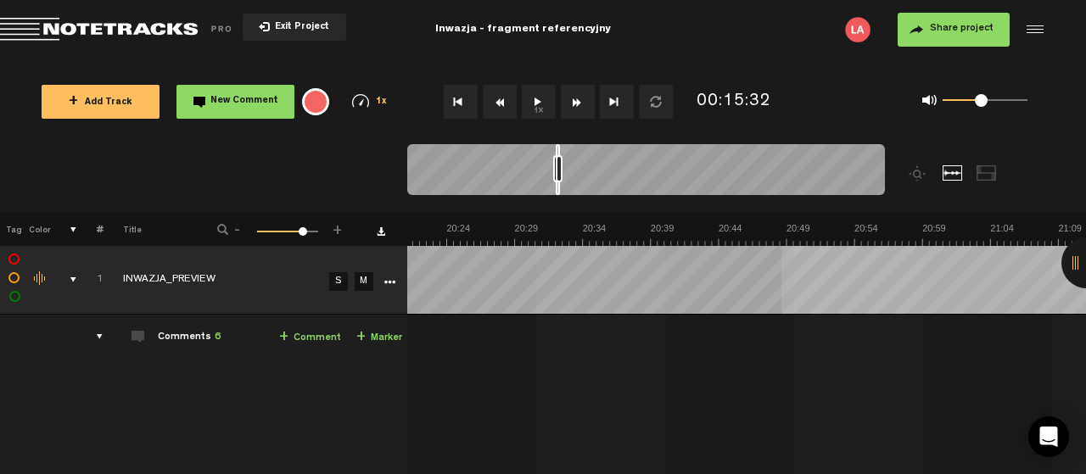
scroll to position [0, 16602]
drag, startPoint x: 520, startPoint y: 187, endPoint x: 558, endPoint y: 182, distance: 38.5
click at [558, 182] on div at bounding box center [645, 172] width 477 height 57
click at [539, 104] on button "1x" at bounding box center [539, 102] width 34 height 34
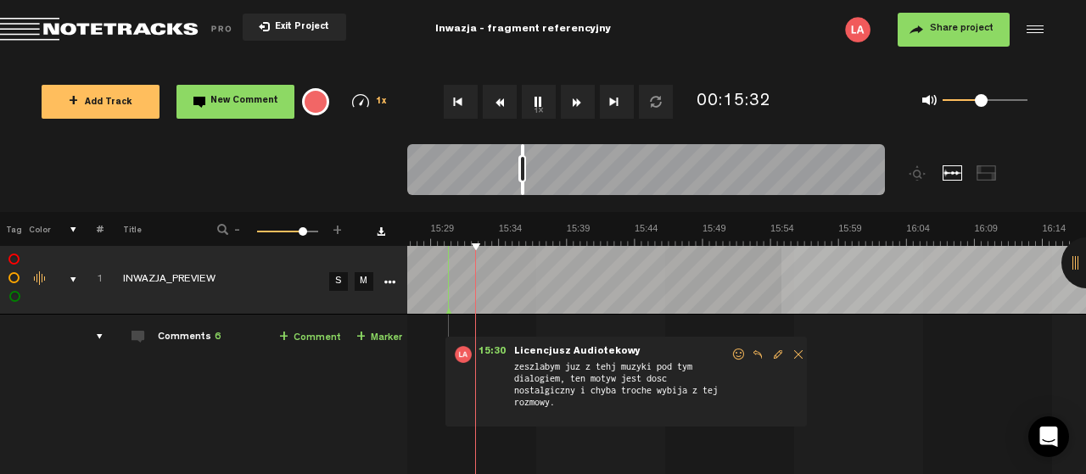
scroll to position [0, 12611]
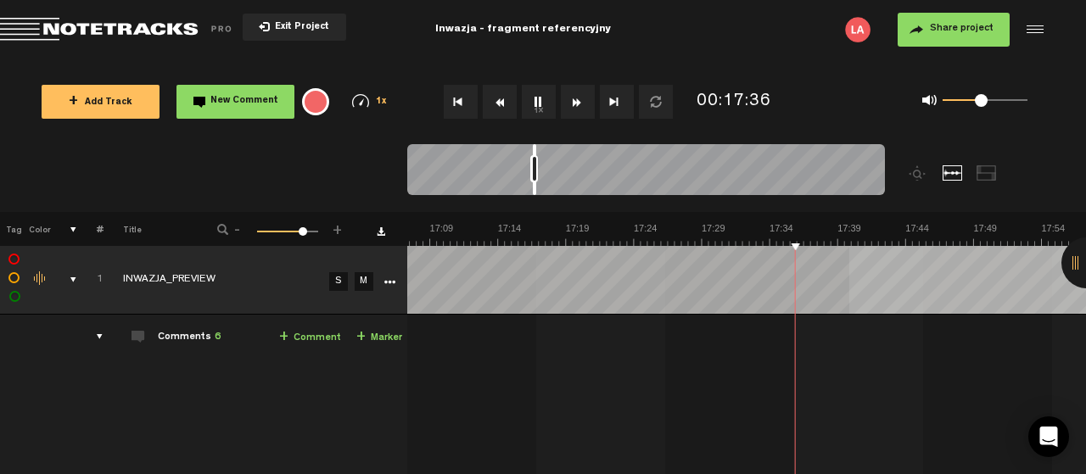
drag, startPoint x: 535, startPoint y: 191, endPoint x: 588, endPoint y: 196, distance: 52.8
click at [588, 196] on div at bounding box center [645, 172] width 477 height 57
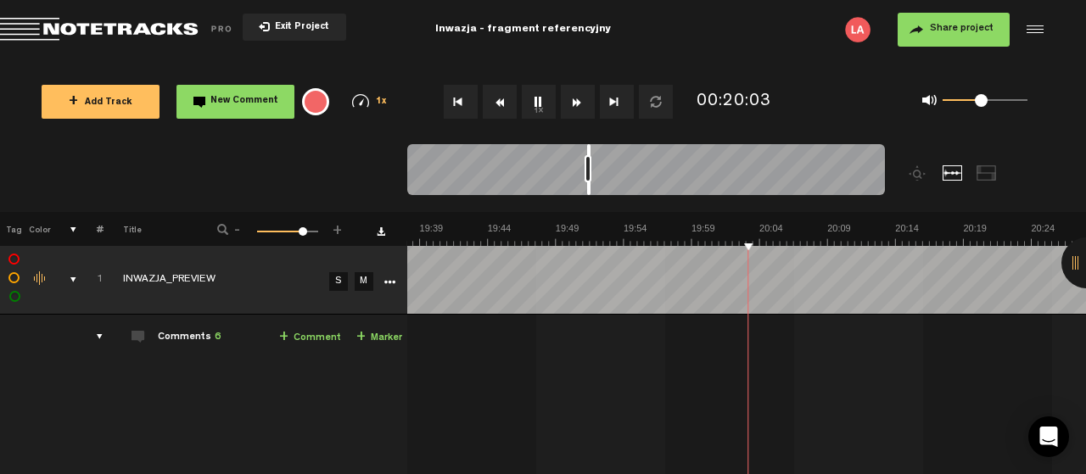
scroll to position [0, 16019]
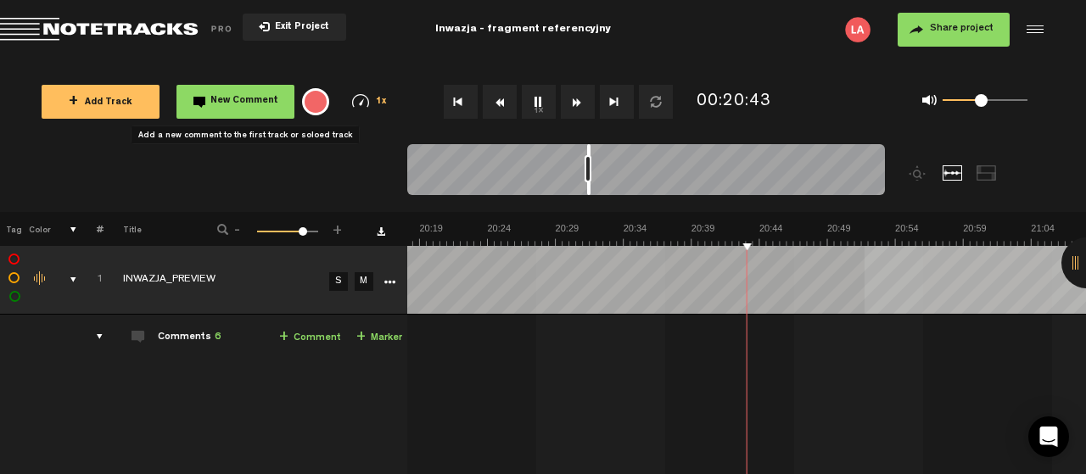
scroll to position [0, 16562]
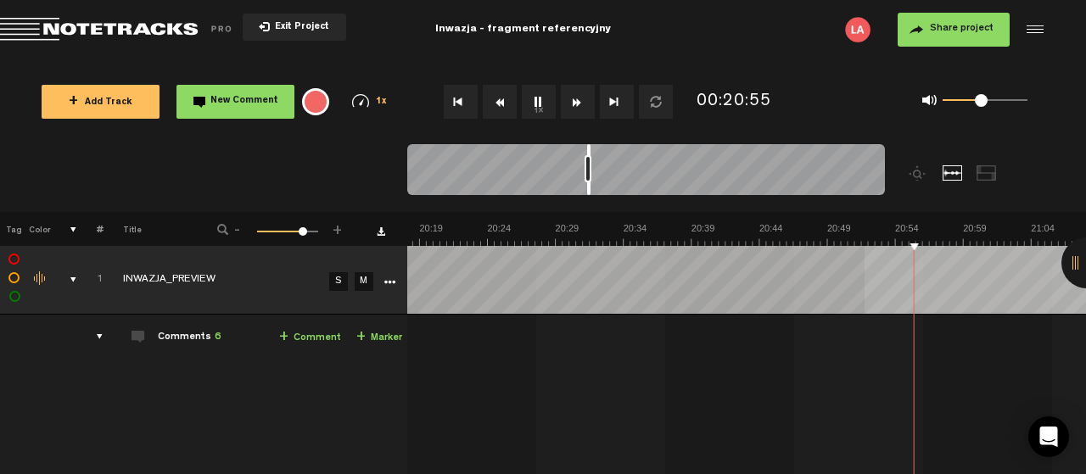
click at [246, 102] on span "New Comment" at bounding box center [244, 101] width 68 height 9
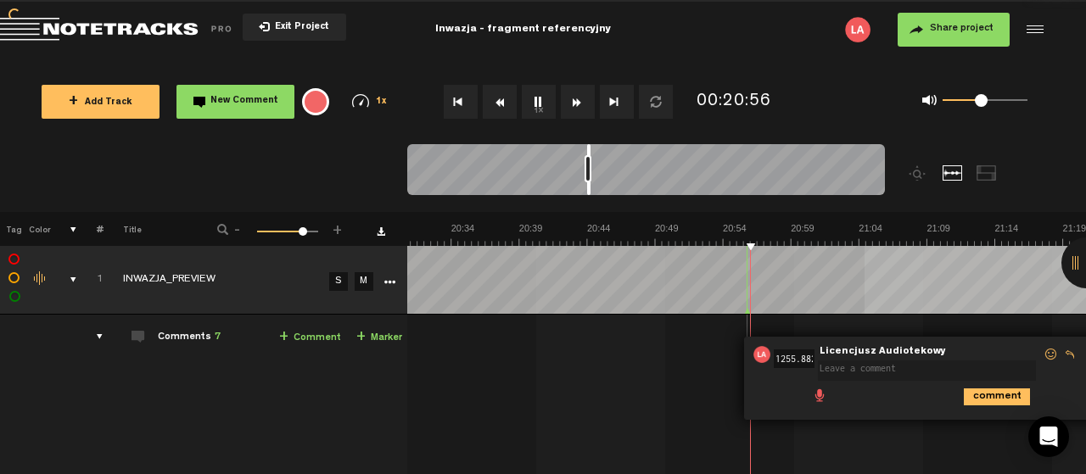
scroll to position [0, 3]
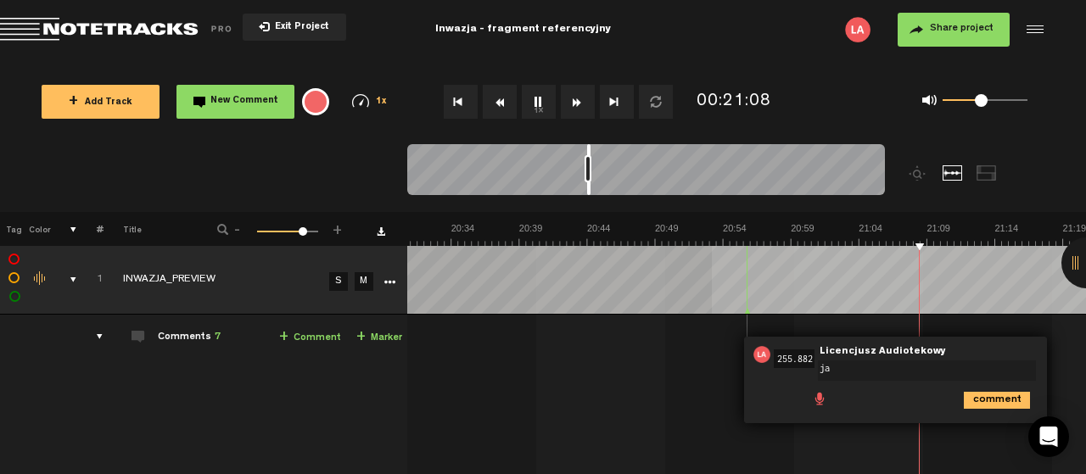
type textarea "j"
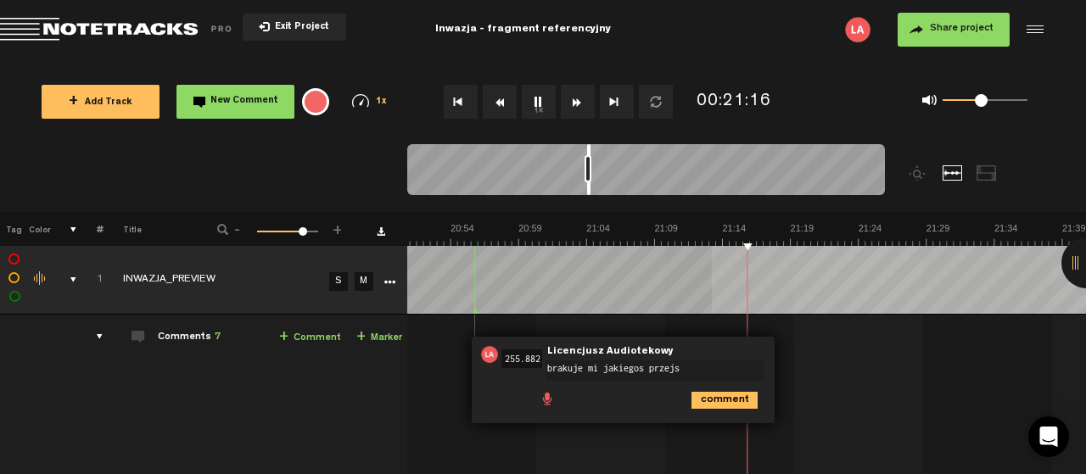
scroll to position [0, 17006]
type textarea "brakuje mi jakiegos przejscia"
click at [712, 401] on icon "comment" at bounding box center [724, 400] width 66 height 17
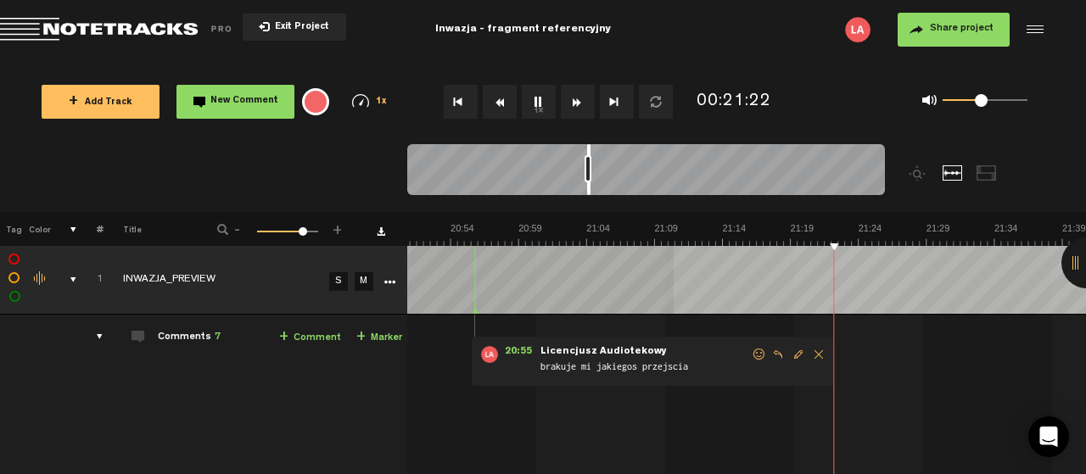
click at [540, 103] on button "1x" at bounding box center [539, 102] width 34 height 34
